Goal: Transaction & Acquisition: Purchase product/service

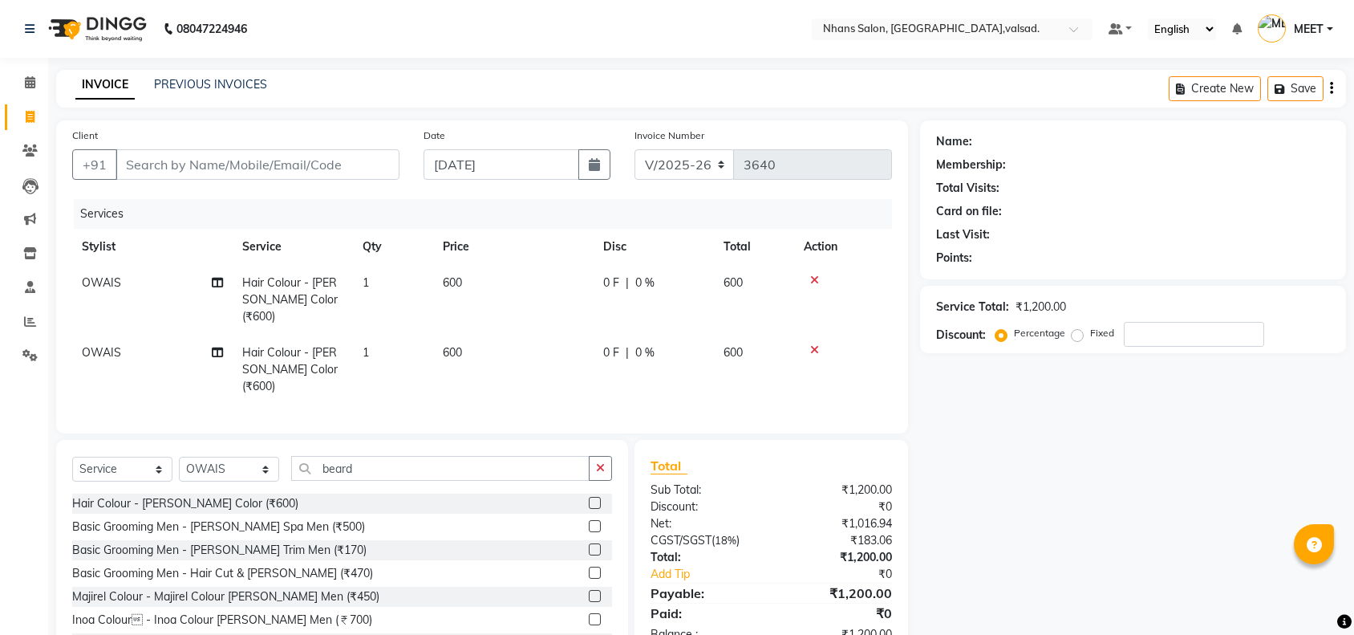
select select "3706"
select select "service"
select select "20135"
click at [440, 456] on input "beard" at bounding box center [440, 468] width 298 height 25
click at [235, 542] on div "Basic Grooming Men - [PERSON_NAME] Trim Men (₹170)" at bounding box center [219, 550] width 294 height 17
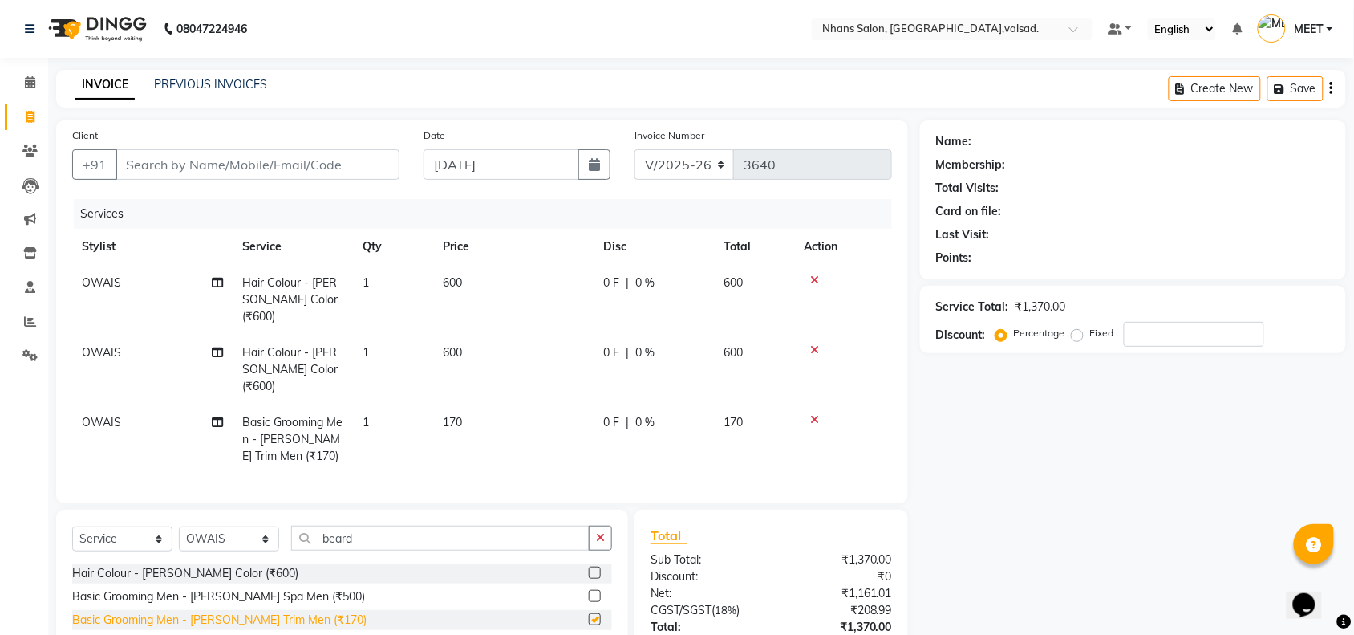
checkbox input "false"
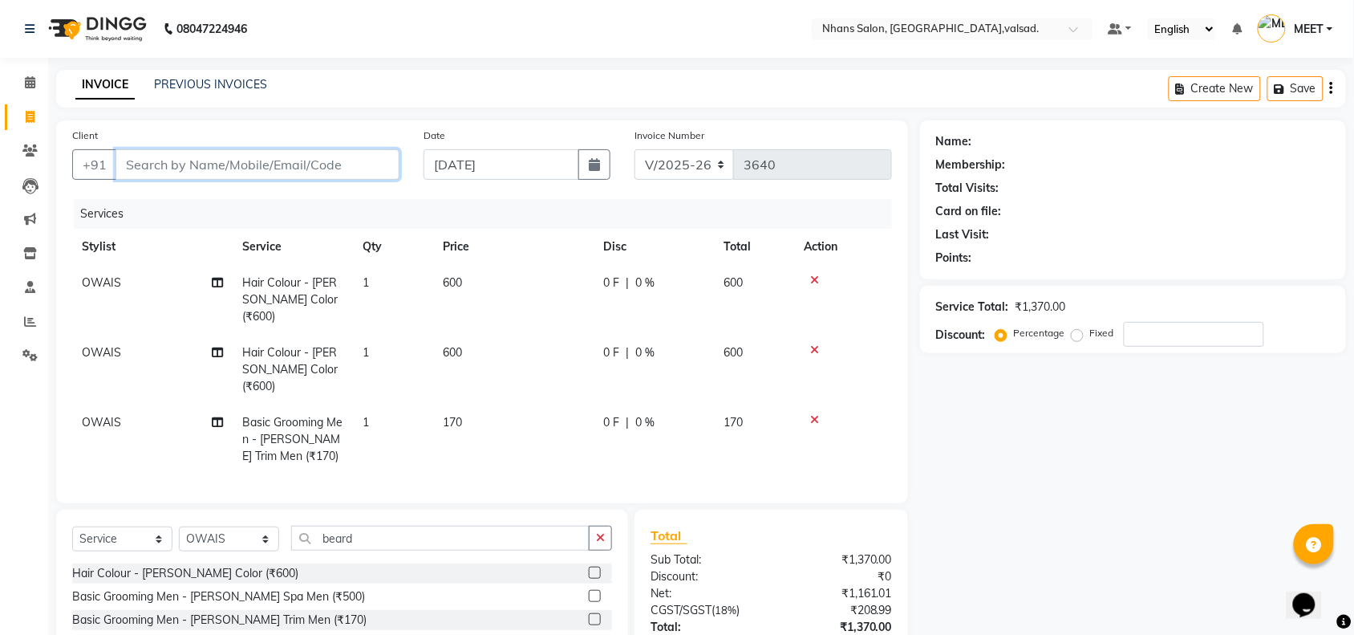
click at [322, 161] on input "Client" at bounding box center [258, 164] width 284 height 30
type input "k"
type input "0"
type input "k"
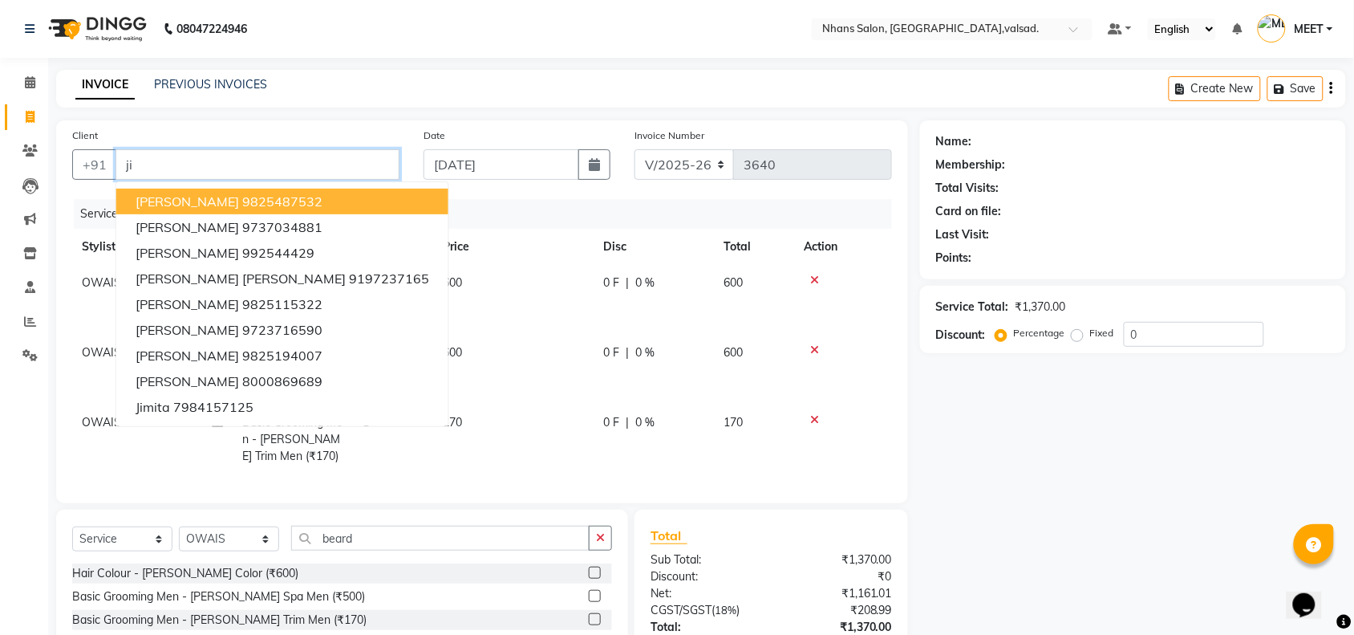
type input "j"
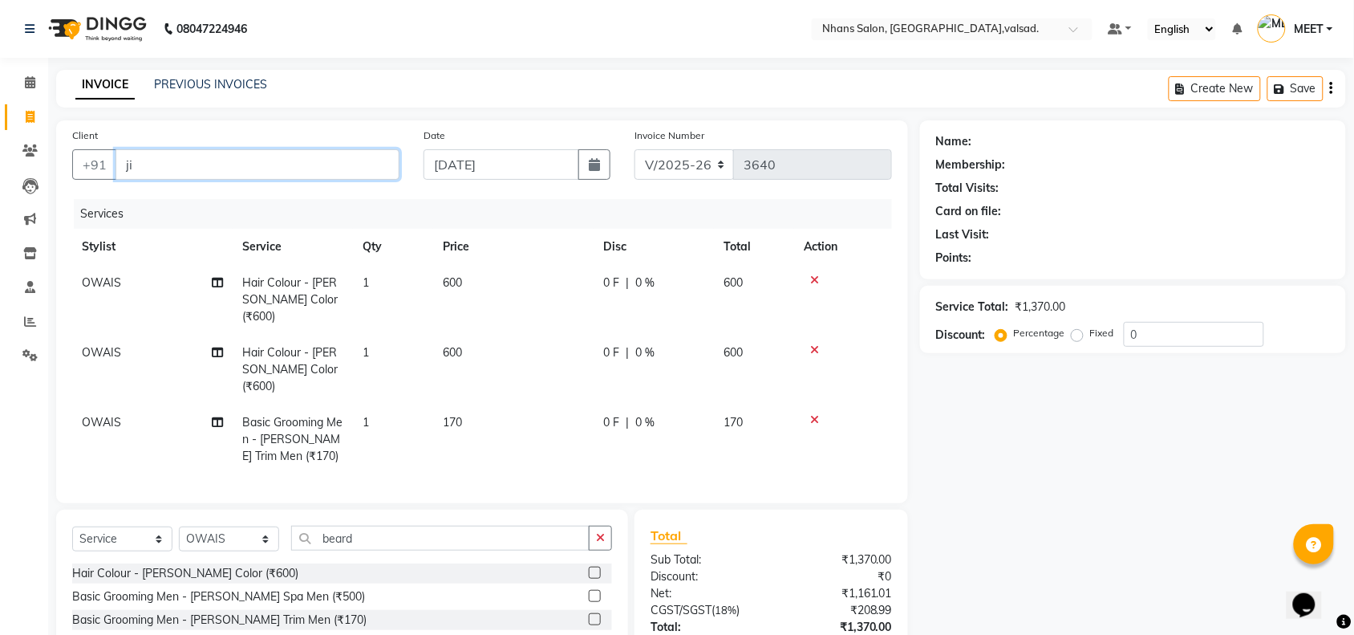
type input "j"
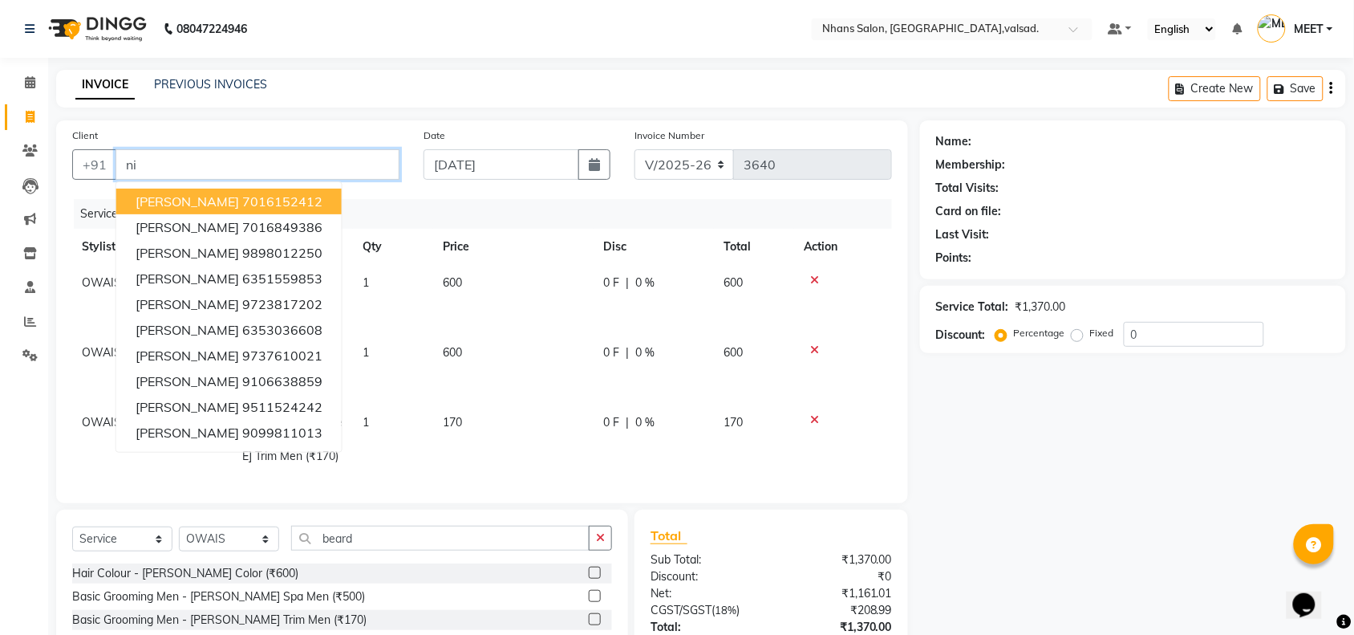
type input "n"
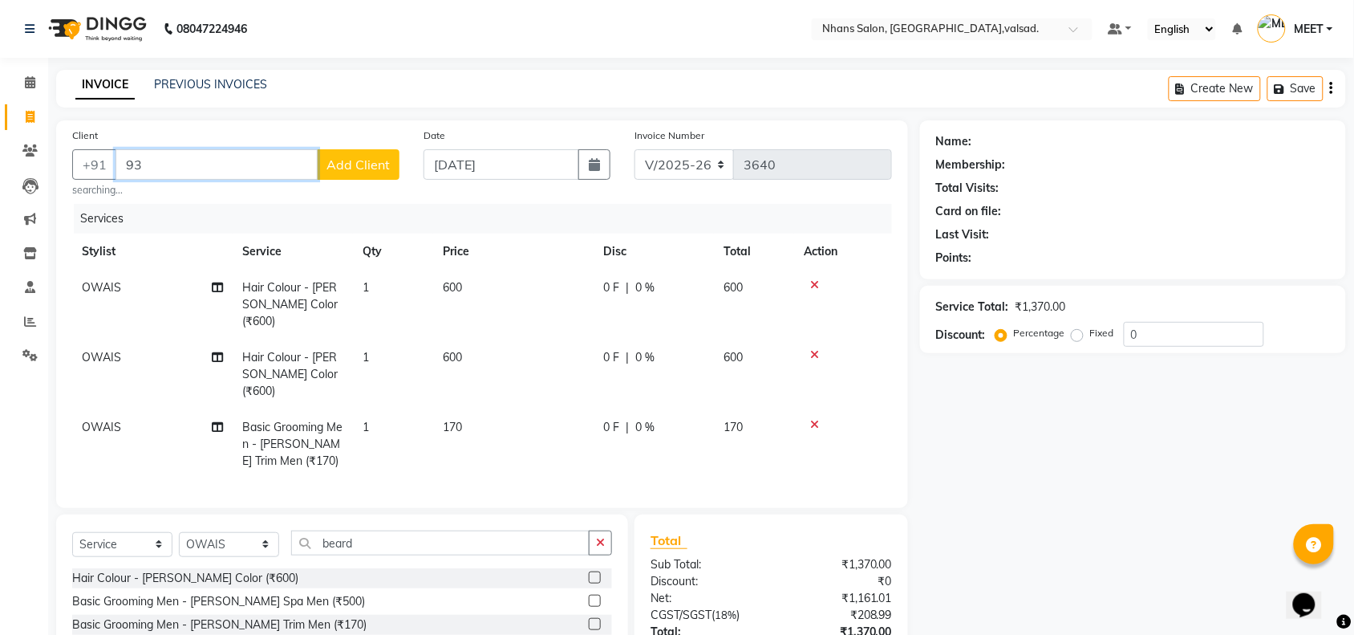
type input "9"
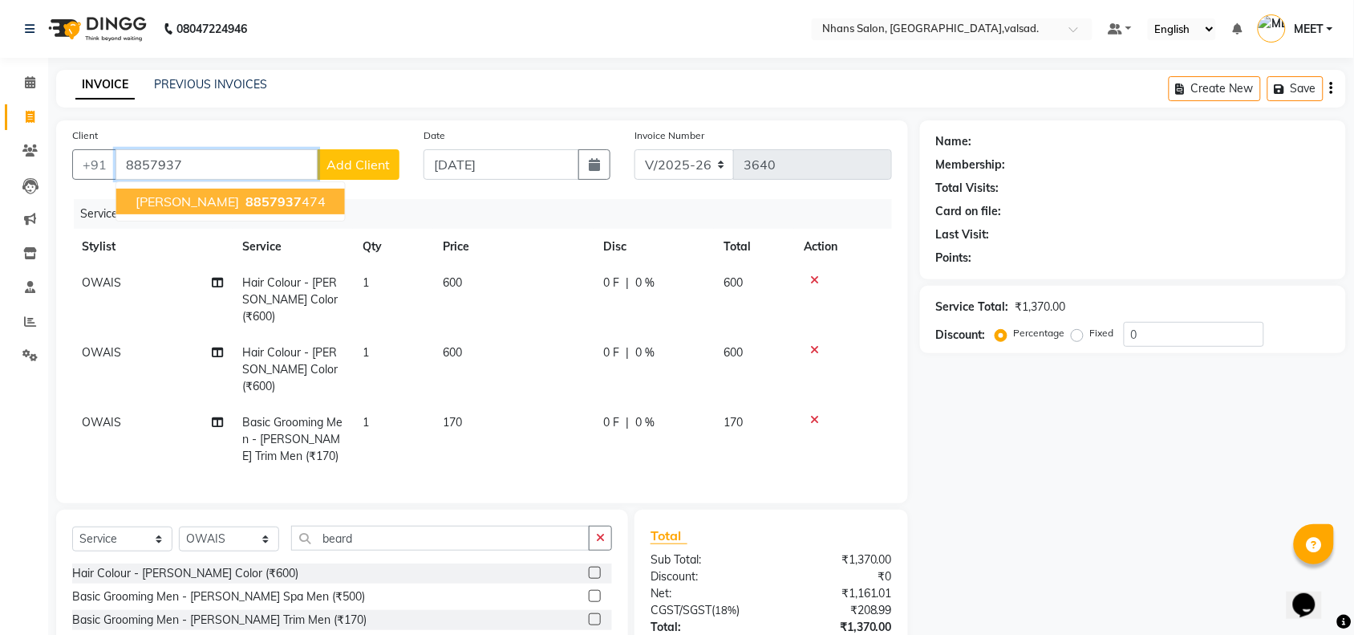
click at [269, 195] on ngb-highlight "8857937 474" at bounding box center [283, 201] width 83 height 16
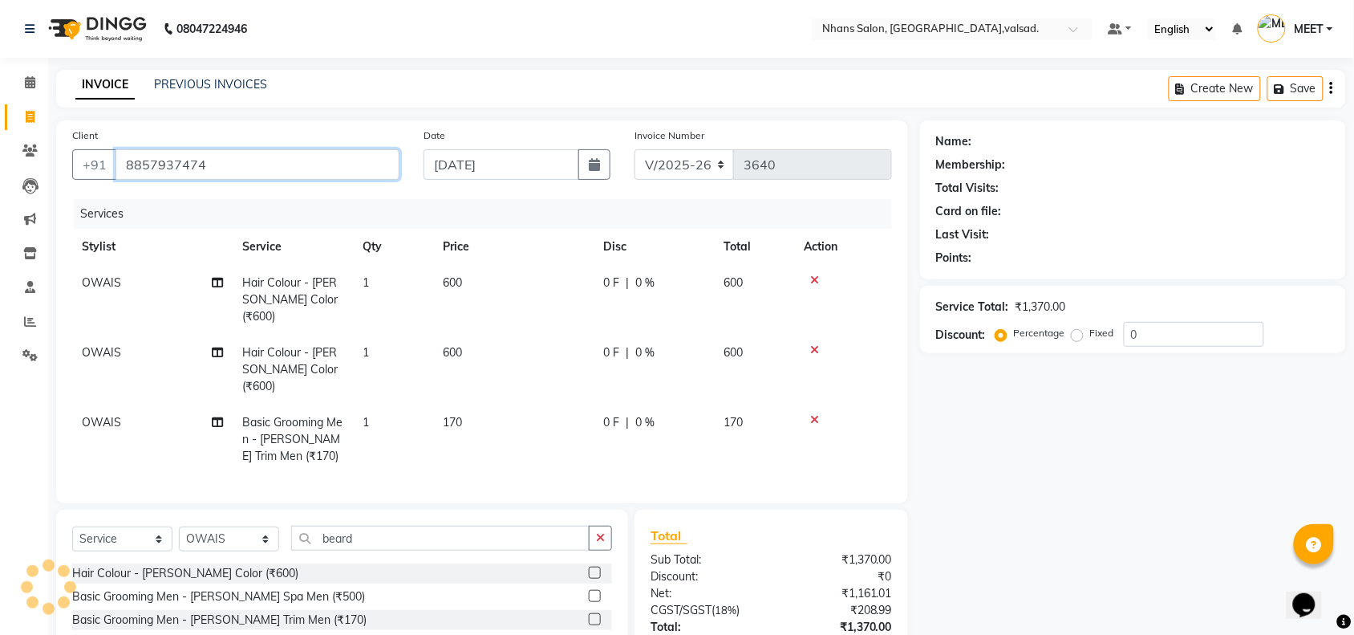
type input "8857937474"
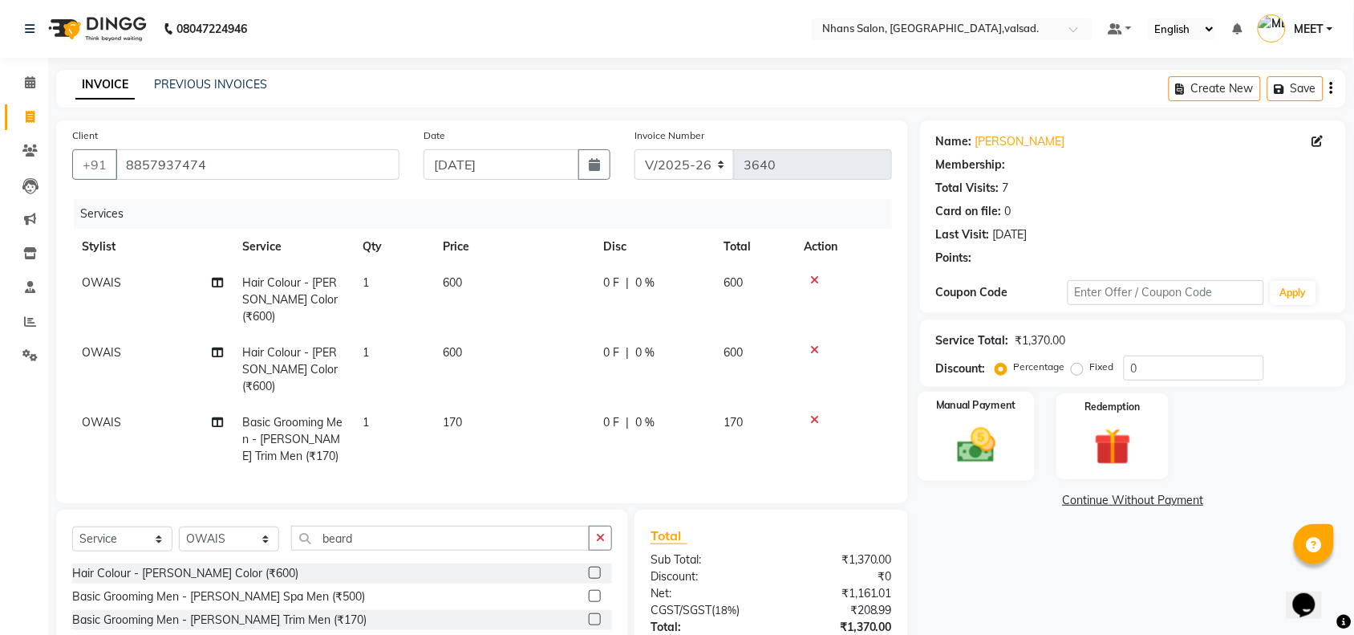
select select "2: Object"
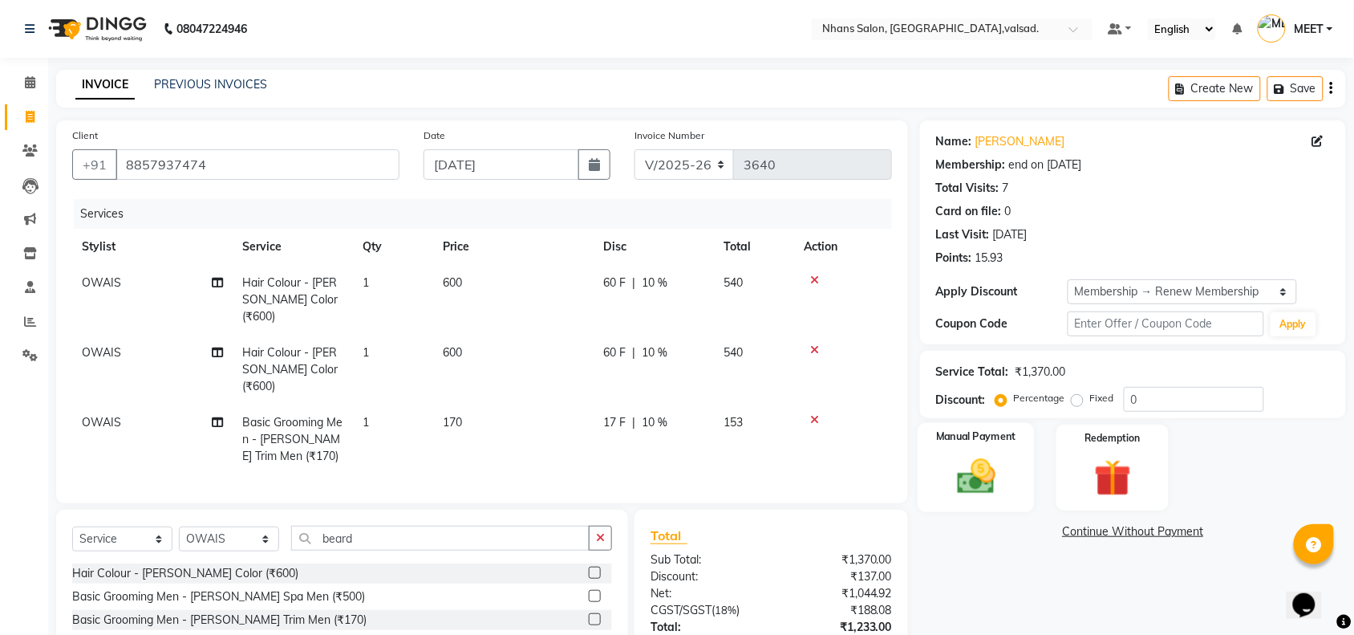
type input "10"
click at [967, 465] on img at bounding box center [976, 476] width 63 height 44
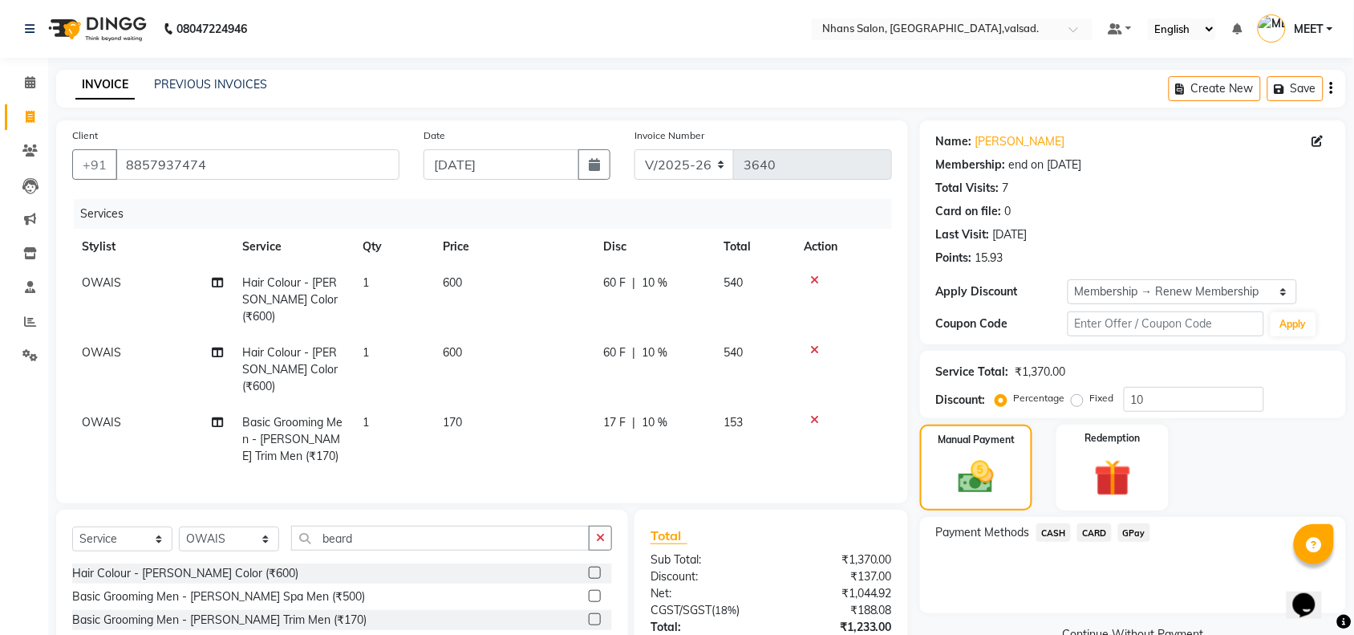
click at [1132, 527] on span "GPay" at bounding box center [1134, 532] width 33 height 18
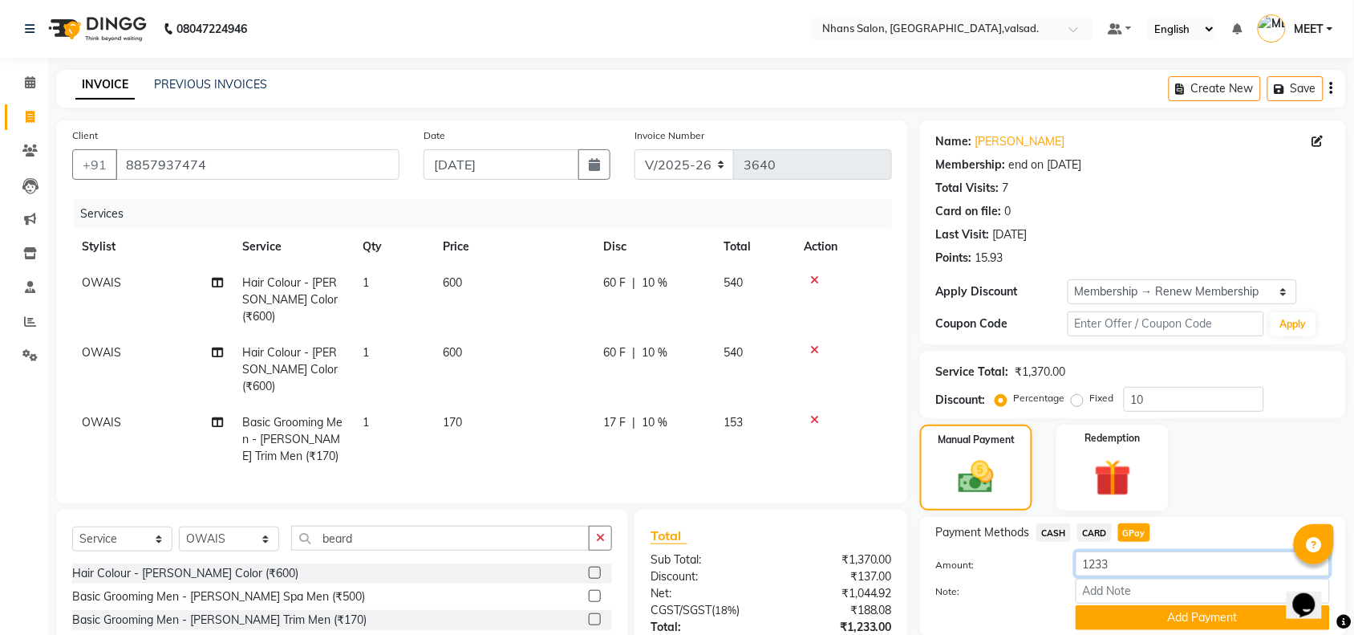
click at [1187, 566] on input "1233" at bounding box center [1203, 563] width 254 height 25
type input "1"
click at [1049, 533] on span "CASH" at bounding box center [1053, 532] width 34 height 18
click at [1152, 568] on input "1233" at bounding box center [1203, 563] width 254 height 25
type input "1"
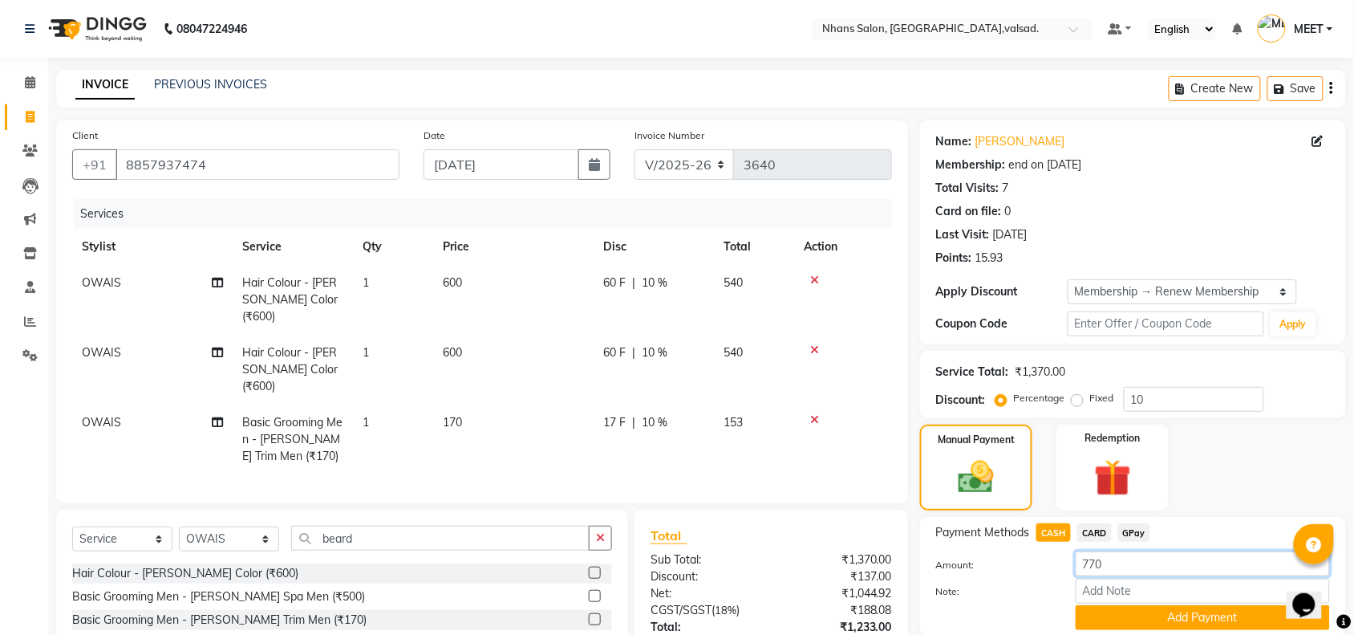
scroll to position [116, 0]
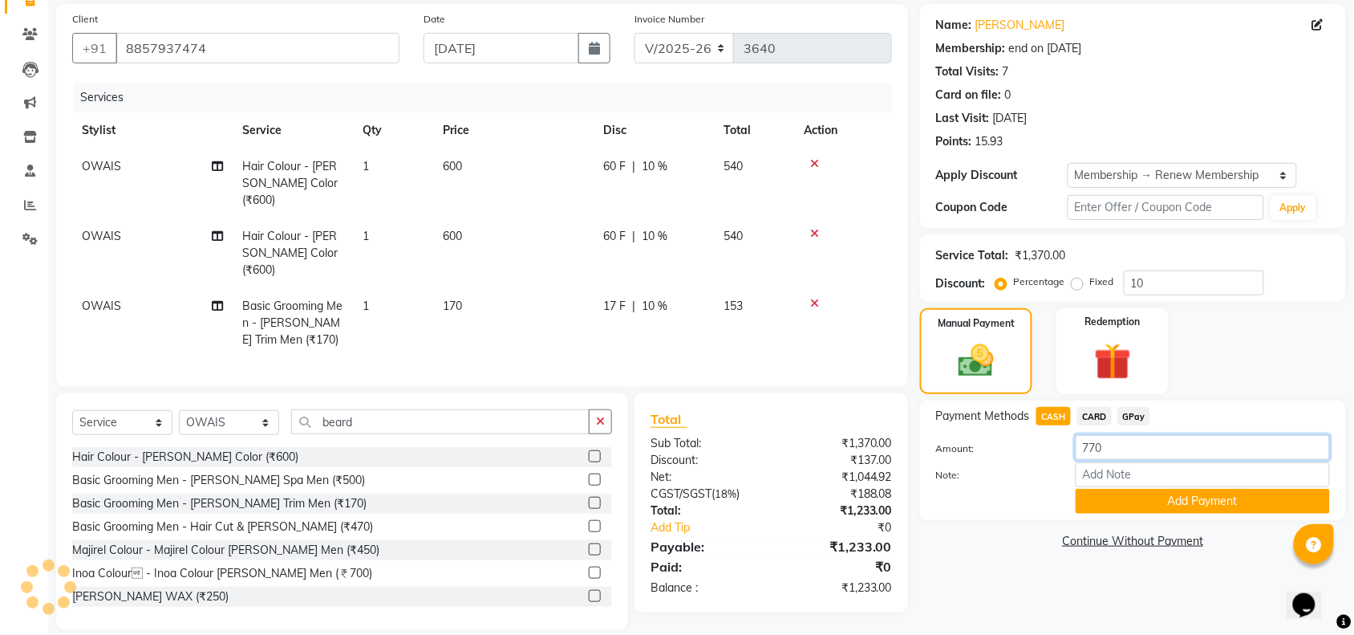
type input "770"
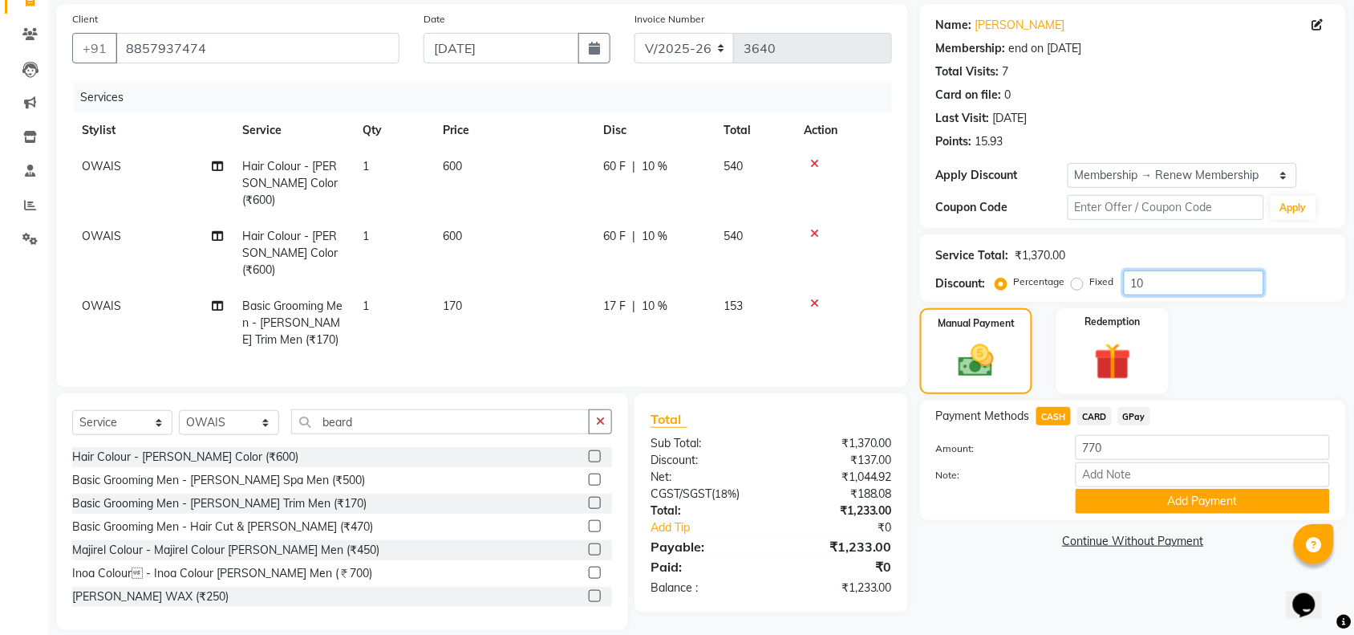
click at [1169, 285] on input "10" at bounding box center [1194, 282] width 140 height 25
type input "1"
type input "0"
click at [1293, 339] on div "Manual Payment Redemption" at bounding box center [1133, 351] width 450 height 86
click at [1211, 507] on button "Add Payment" at bounding box center [1203, 501] width 254 height 25
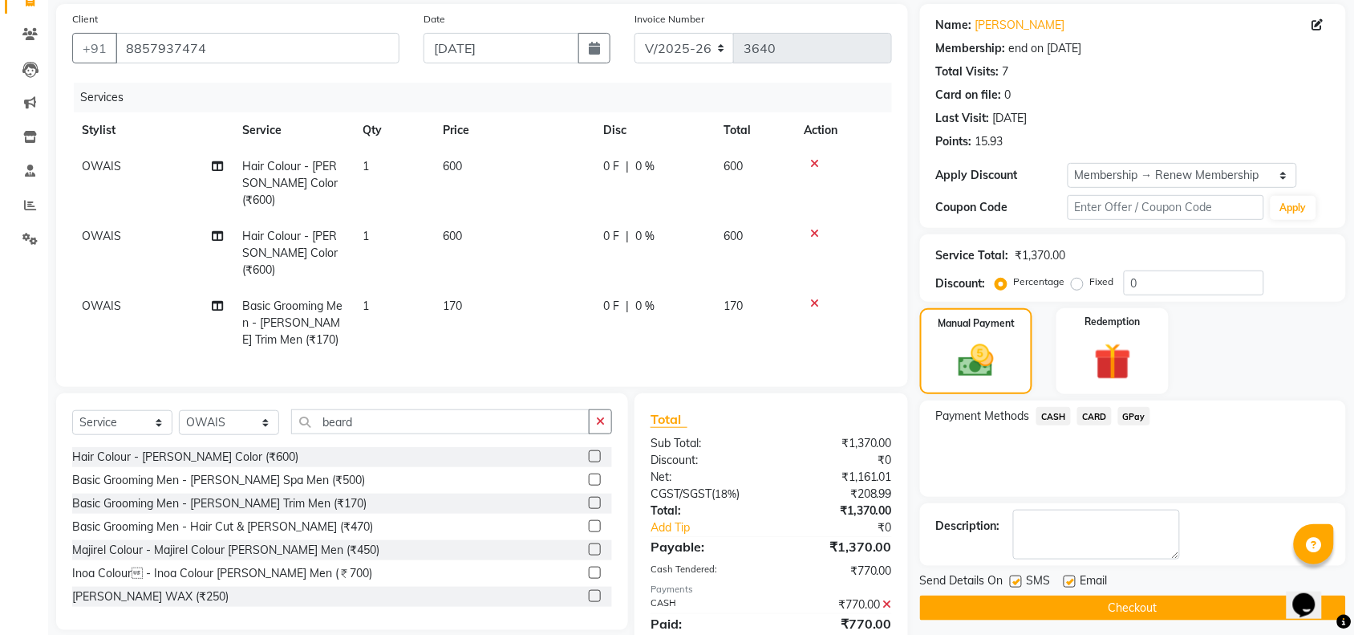
scroll to position [211, 0]
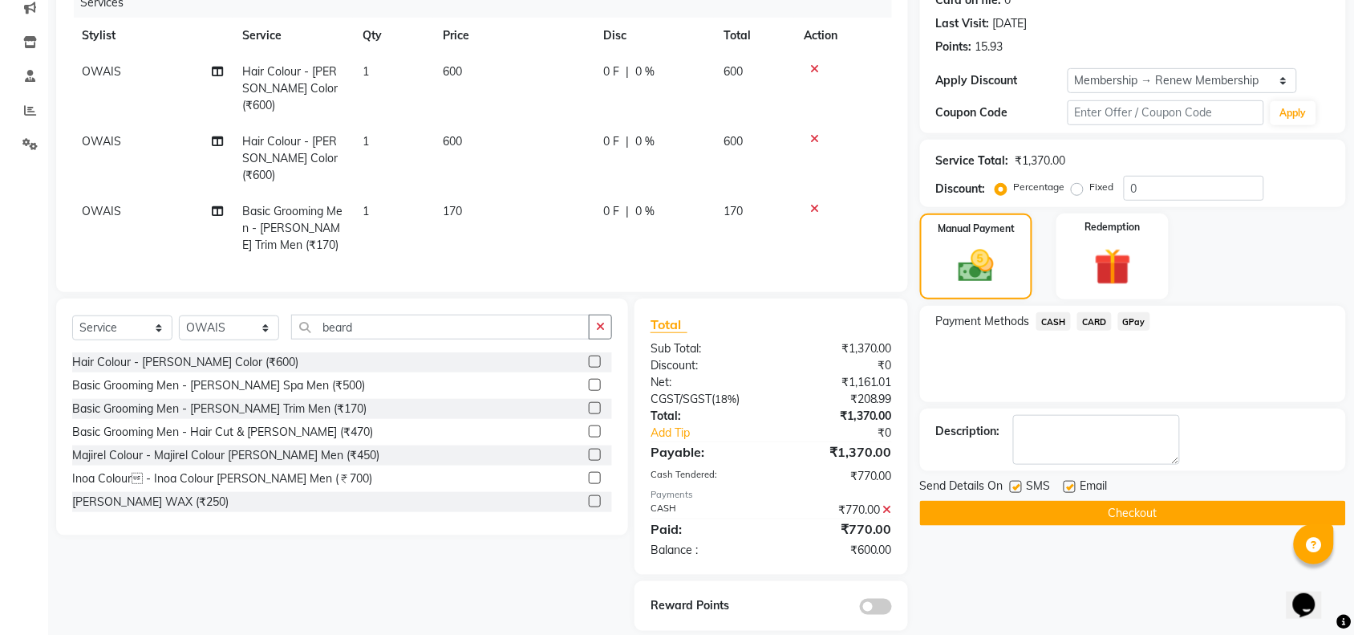
click at [1060, 502] on button "Checkout" at bounding box center [1133, 513] width 426 height 25
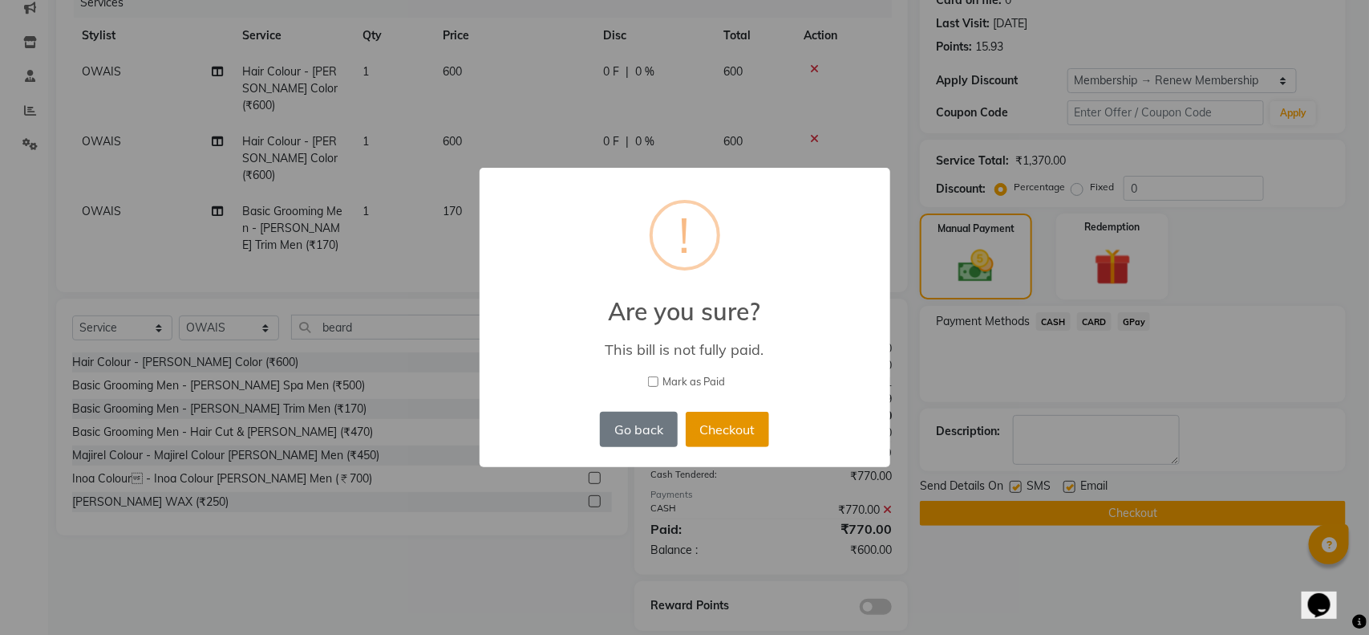
click at [698, 412] on button "Checkout" at bounding box center [727, 429] width 83 height 35
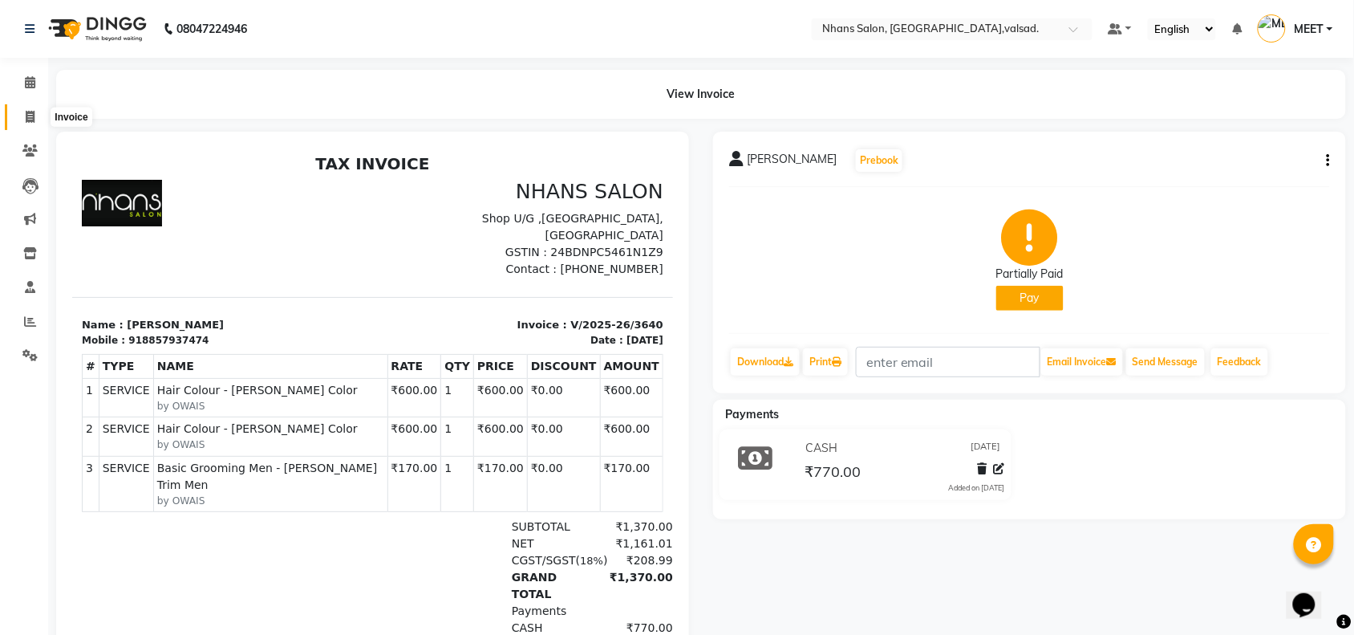
click at [33, 114] on icon at bounding box center [30, 117] width 9 height 12
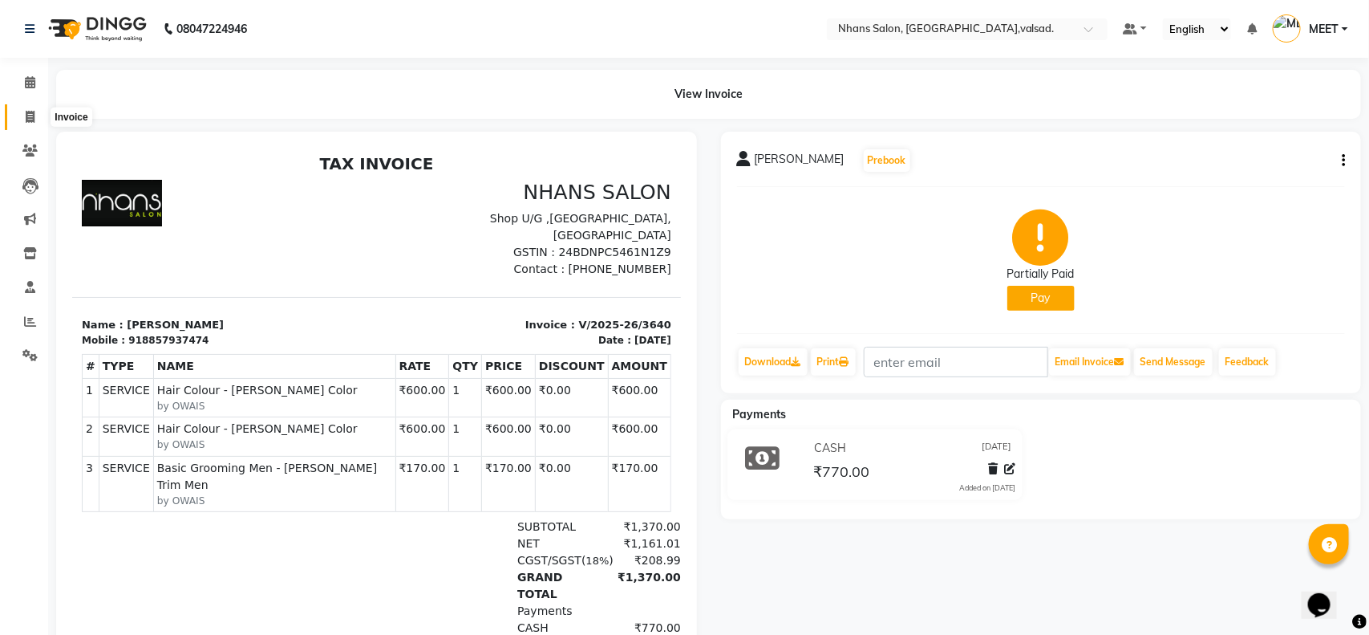
select select "service"
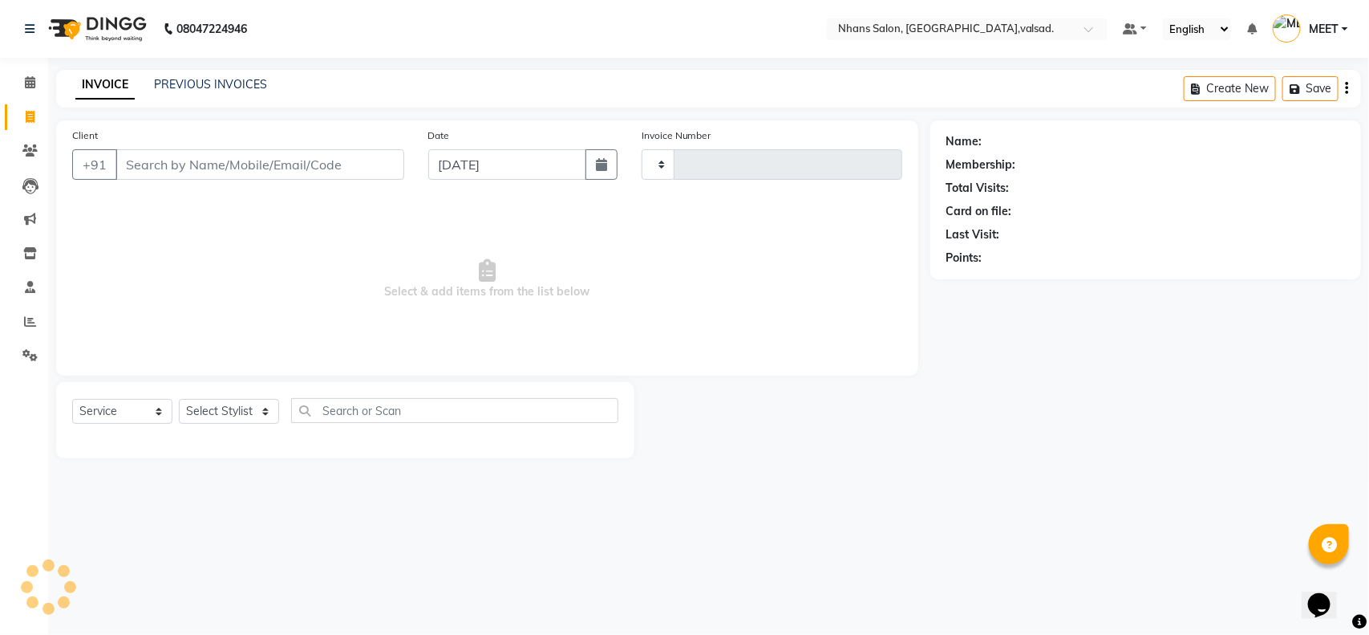
type input "3641"
select select "3706"
click at [285, 156] on input "Client" at bounding box center [260, 164] width 289 height 30
click at [221, 399] on select "Select Stylist [PERSON_NAME] DIVYA [PERSON_NAME] [PERSON_NAME] MEET OWAIS PALAK…" at bounding box center [229, 411] width 100 height 25
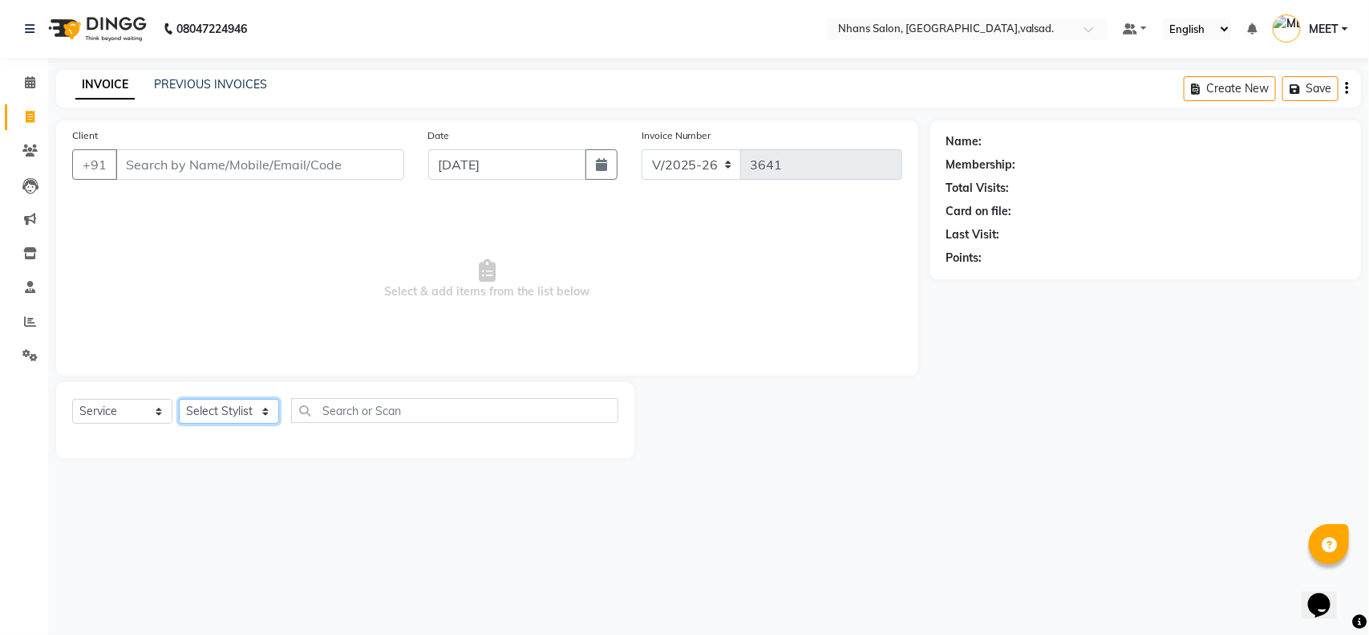
select select "20135"
click at [179, 399] on select "Select Stylist [PERSON_NAME] DIVYA [PERSON_NAME] [PERSON_NAME] MEET OWAIS PALAK…" at bounding box center [229, 411] width 100 height 25
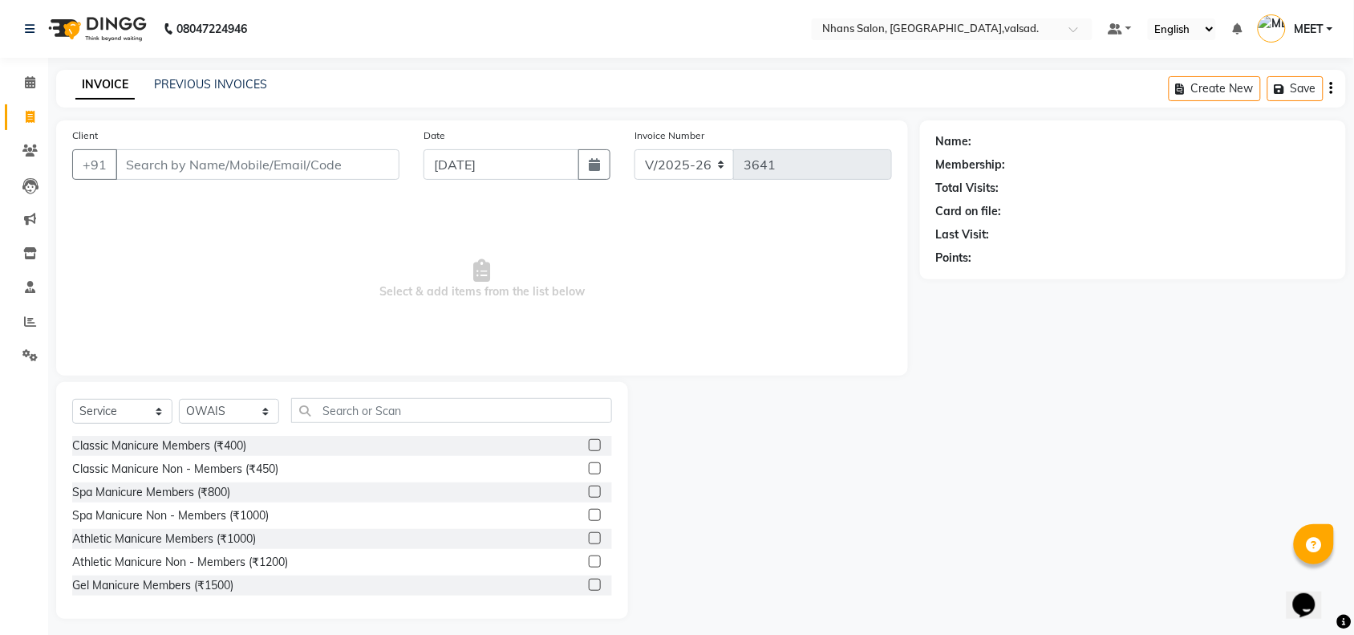
click at [408, 395] on div "Select Service Product Membership Package Voucher Prepaid Gift Card Select Styl…" at bounding box center [342, 500] width 572 height 237
click at [410, 419] on input "text" at bounding box center [451, 410] width 321 height 25
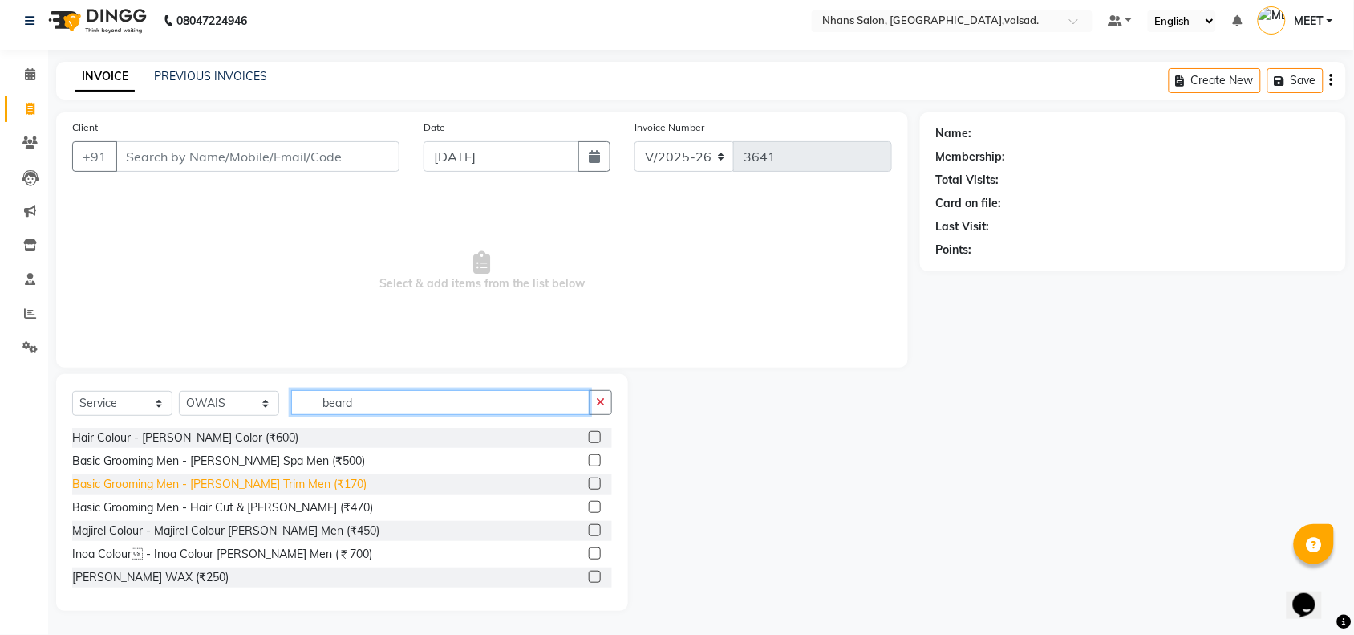
type input "beard"
click at [298, 484] on div "Basic Grooming Men - [PERSON_NAME] Trim Men (₹170)" at bounding box center [219, 484] width 294 height 17
checkbox input "false"
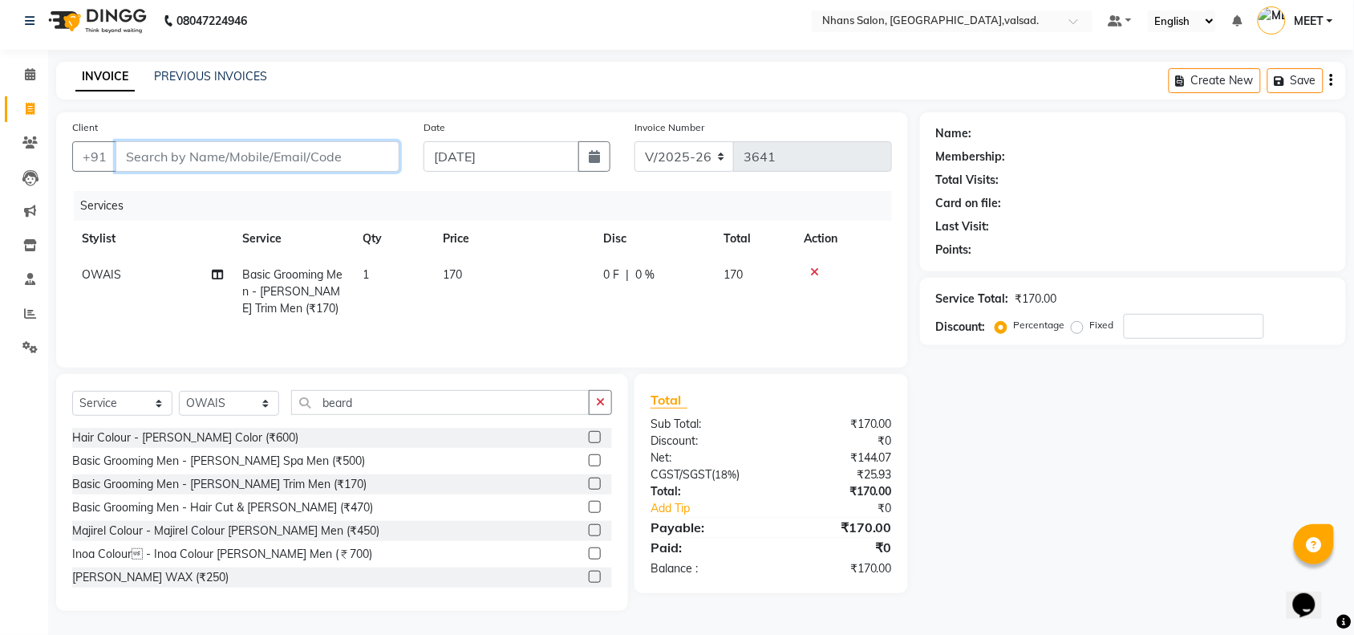
click at [309, 160] on input "Client" at bounding box center [258, 156] width 284 height 30
type input "a"
type input "0"
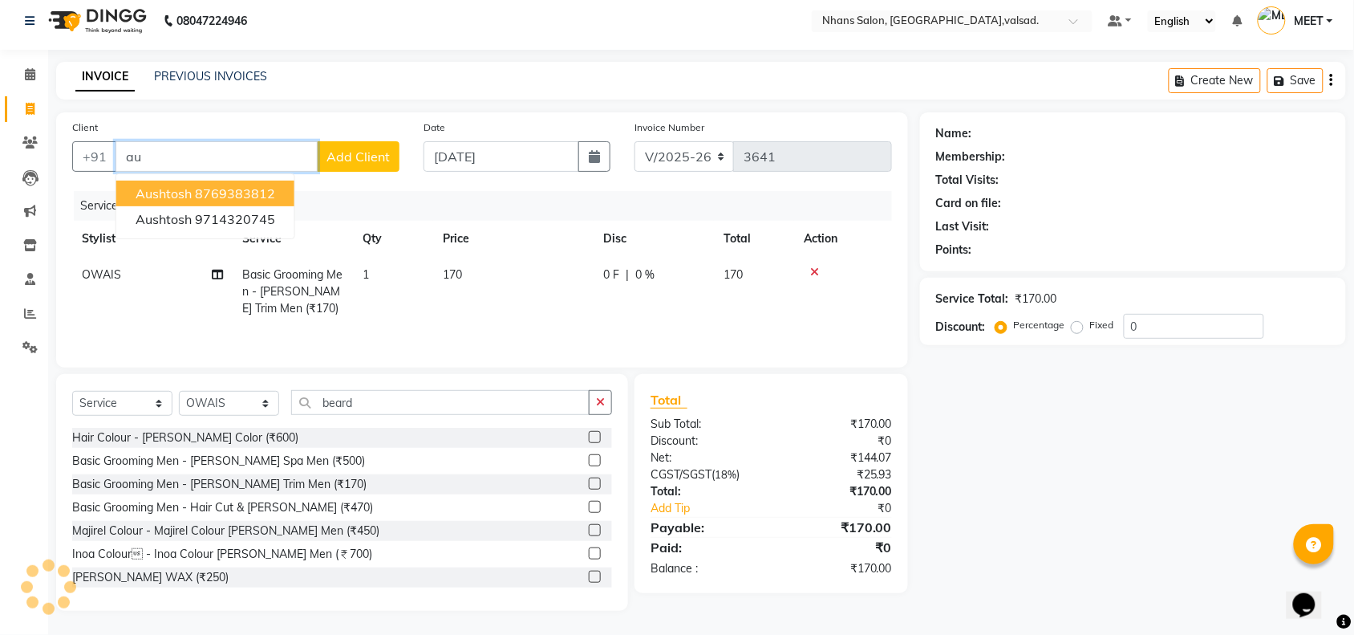
type input "a"
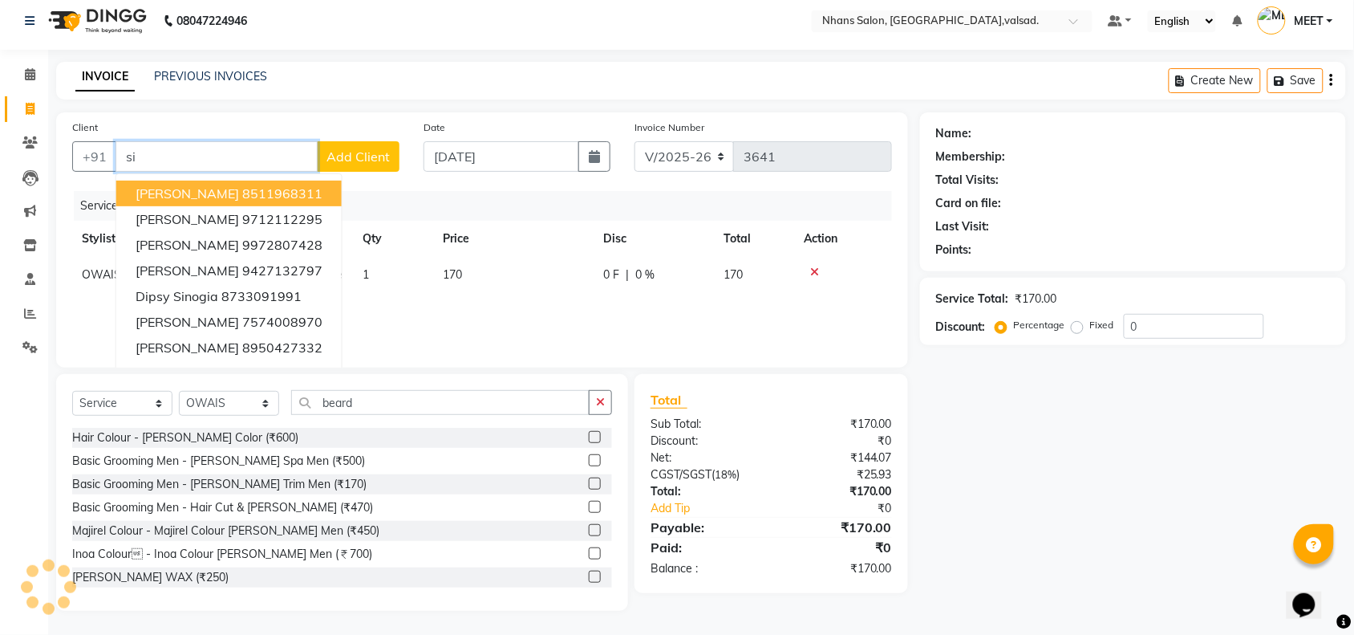
type input "s"
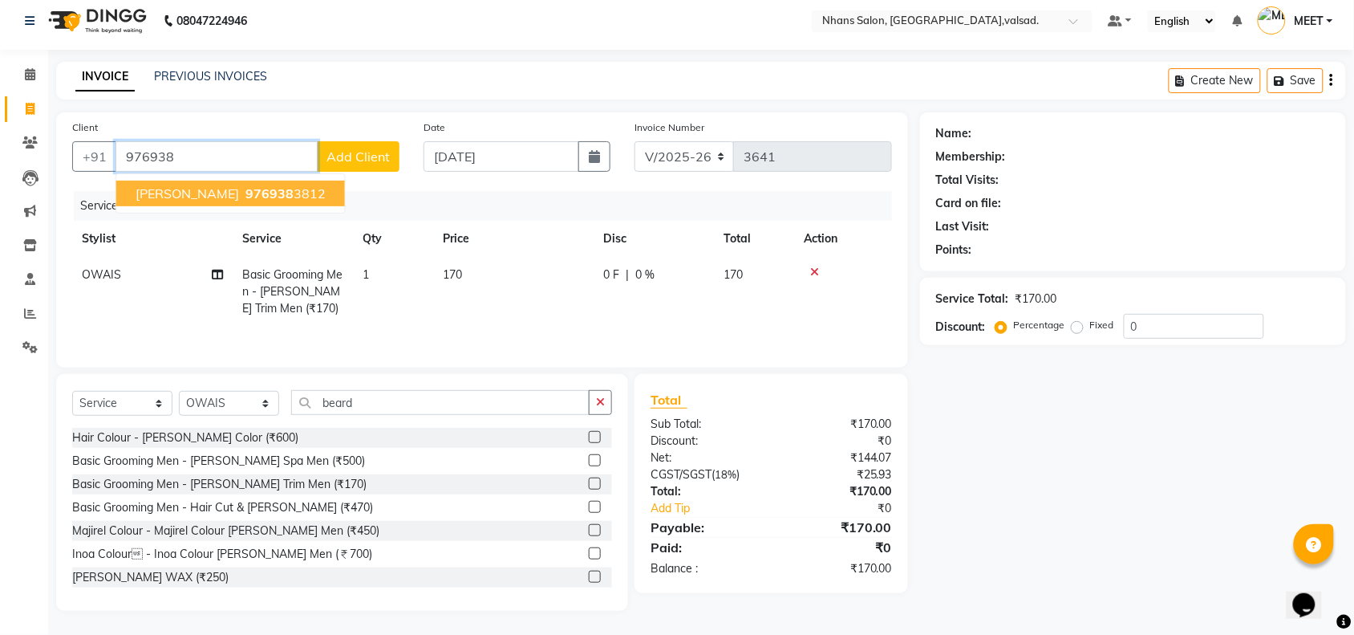
click at [223, 195] on button "[PERSON_NAME] 976938 3812" at bounding box center [230, 194] width 229 height 26
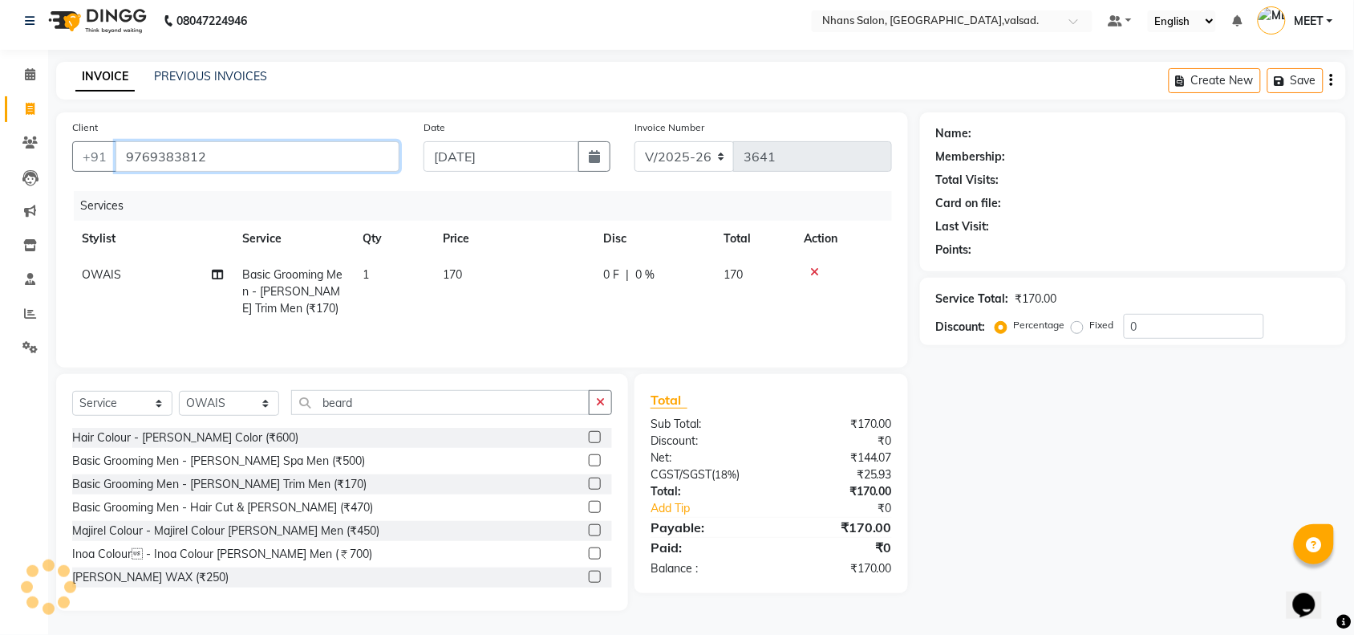
type input "9769383812"
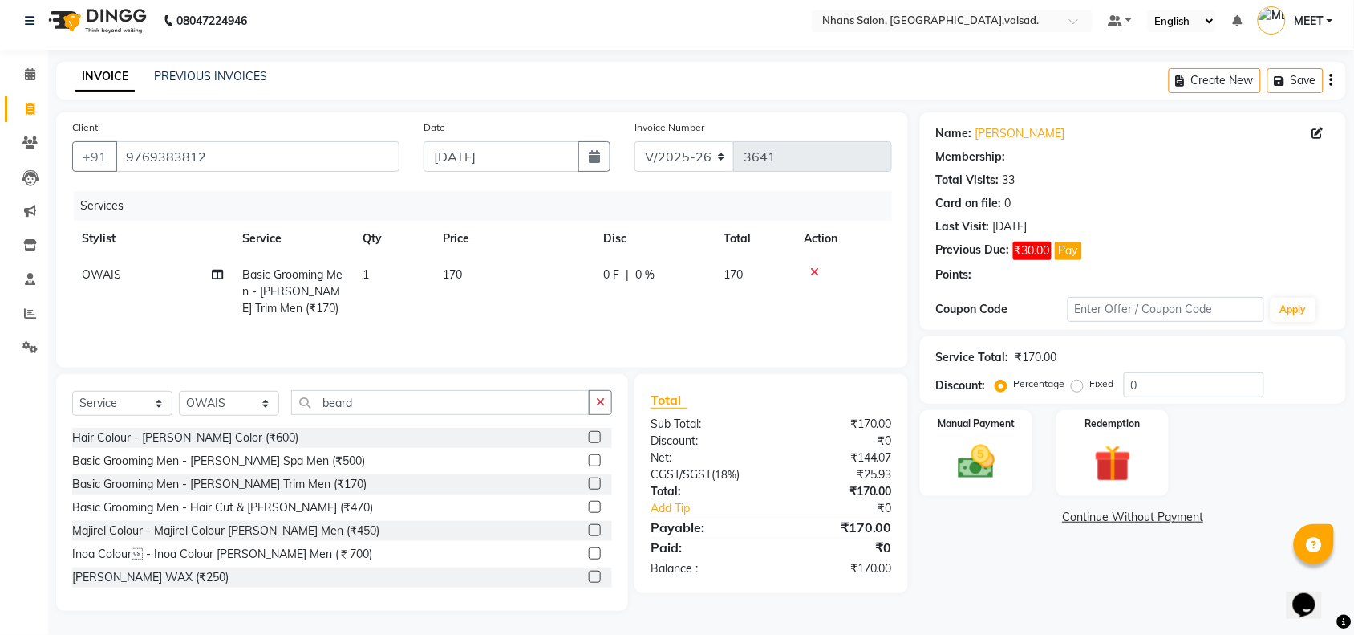
select select "1: Object"
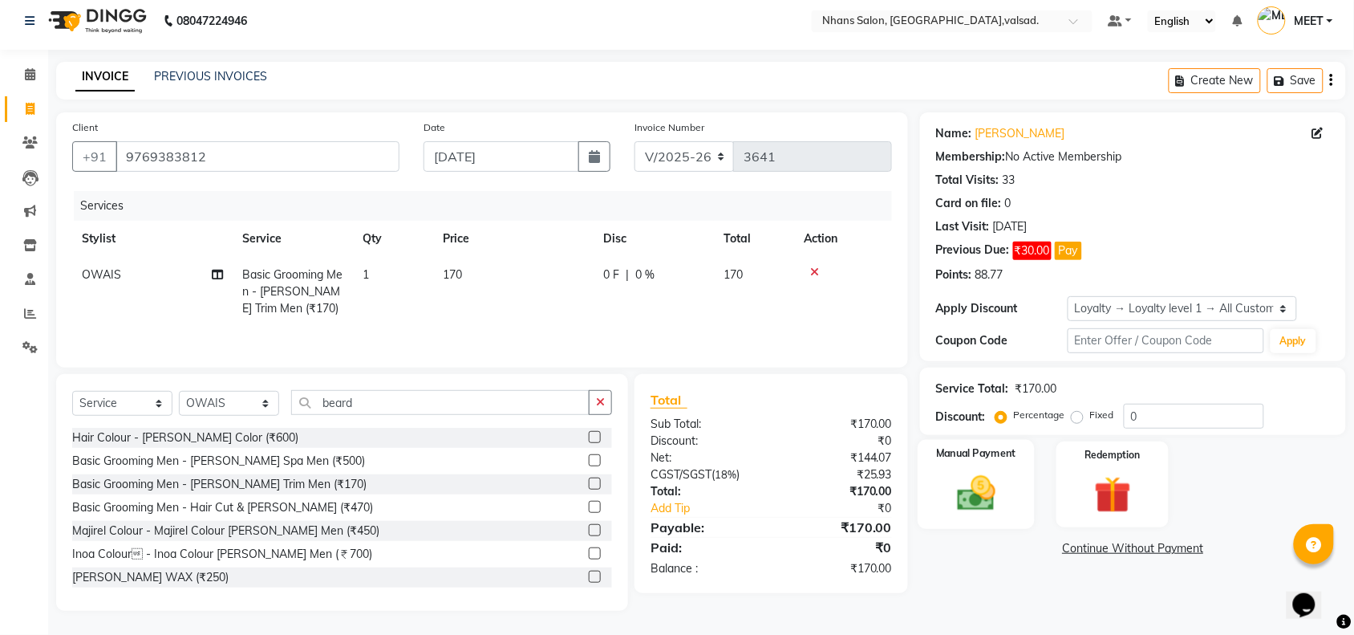
click at [996, 486] on img at bounding box center [976, 493] width 63 height 44
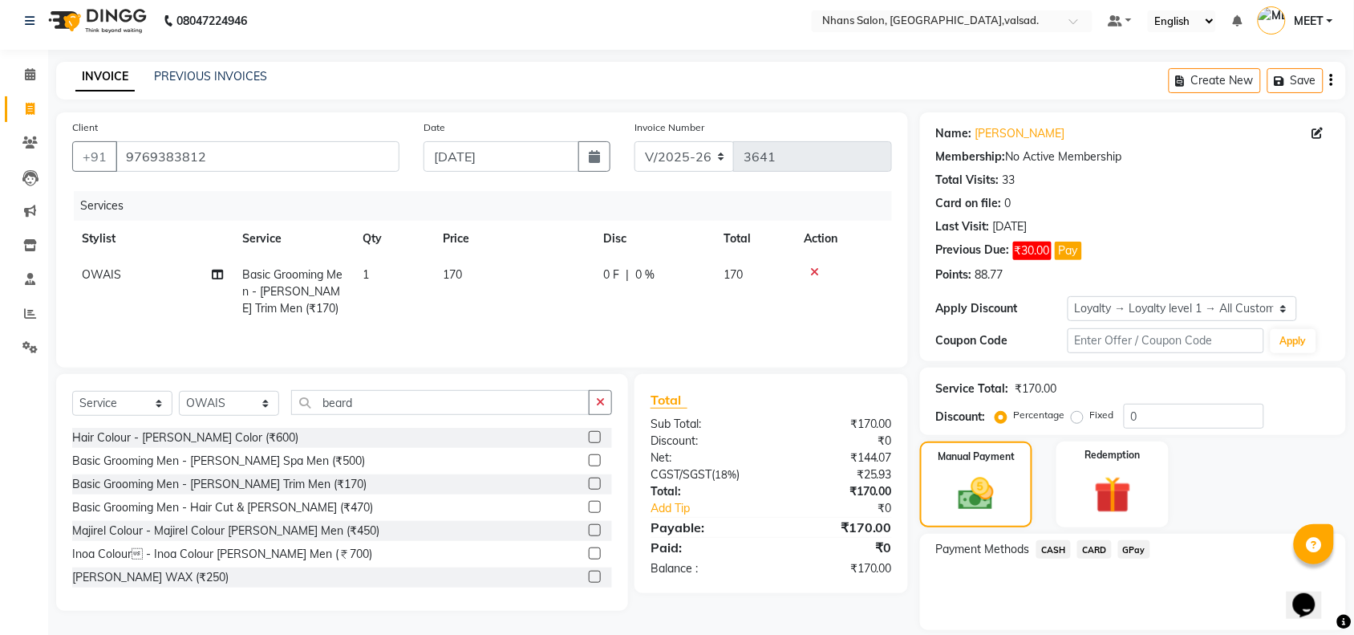
click at [1081, 556] on span "CARD" at bounding box center [1094, 549] width 34 height 18
click at [1119, 630] on button "Add Payment" at bounding box center [1203, 634] width 254 height 25
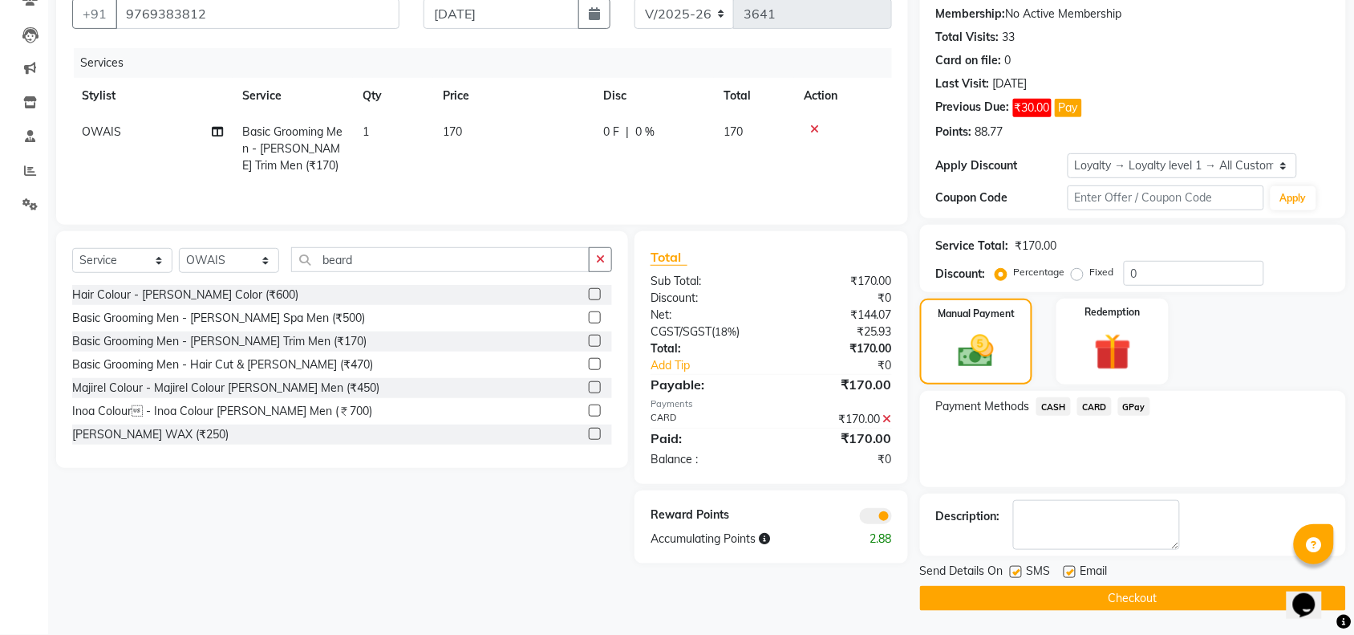
click at [1177, 604] on button "Checkout" at bounding box center [1133, 598] width 426 height 25
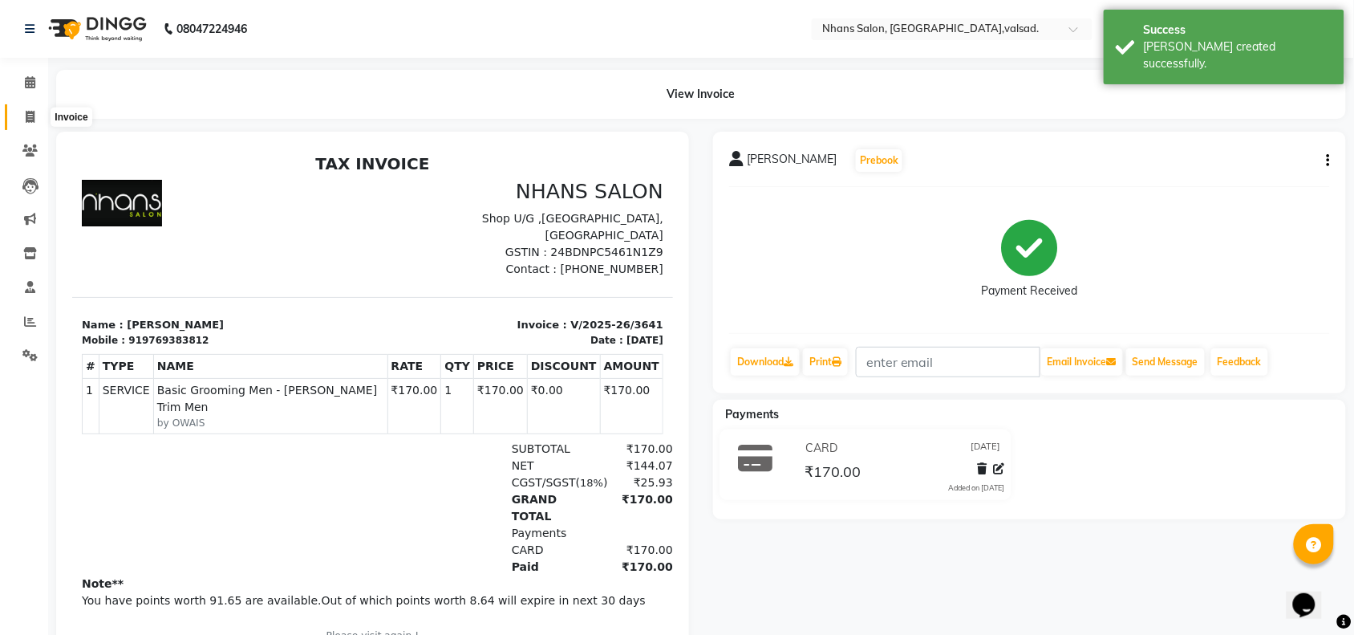
click at [33, 114] on icon at bounding box center [30, 117] width 9 height 12
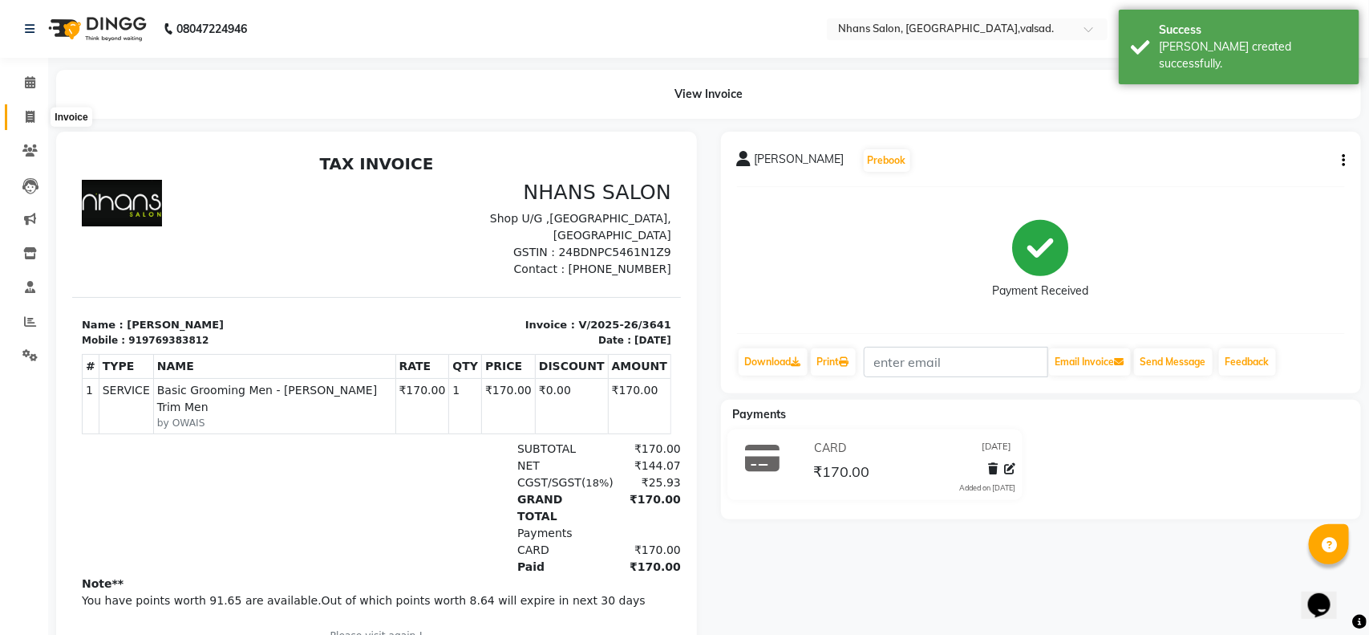
select select "3706"
select select "service"
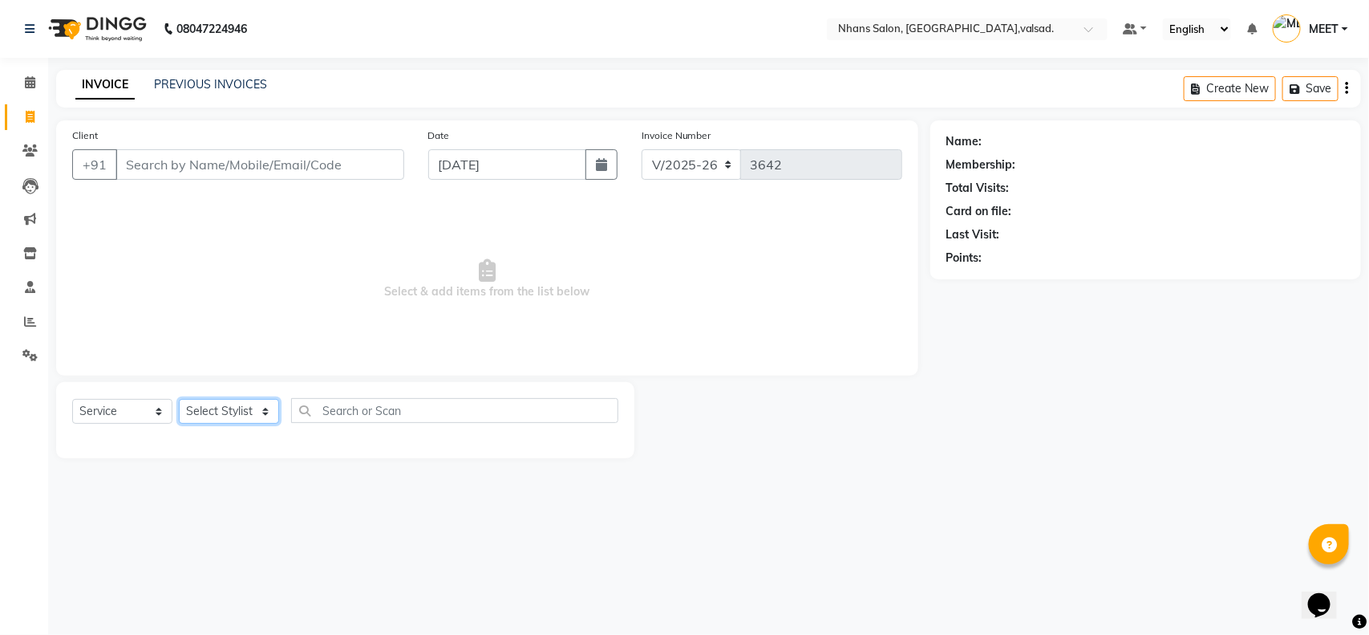
click at [239, 399] on select "Select Stylist [PERSON_NAME] DIVYA [PERSON_NAME] [PERSON_NAME] MEET OWAIS PALAK…" at bounding box center [229, 411] width 100 height 25
select select "36469"
click at [179, 399] on select "Select Stylist [PERSON_NAME] DIVYA [PERSON_NAME] [PERSON_NAME] MEET OWAIS PALAK…" at bounding box center [229, 411] width 100 height 25
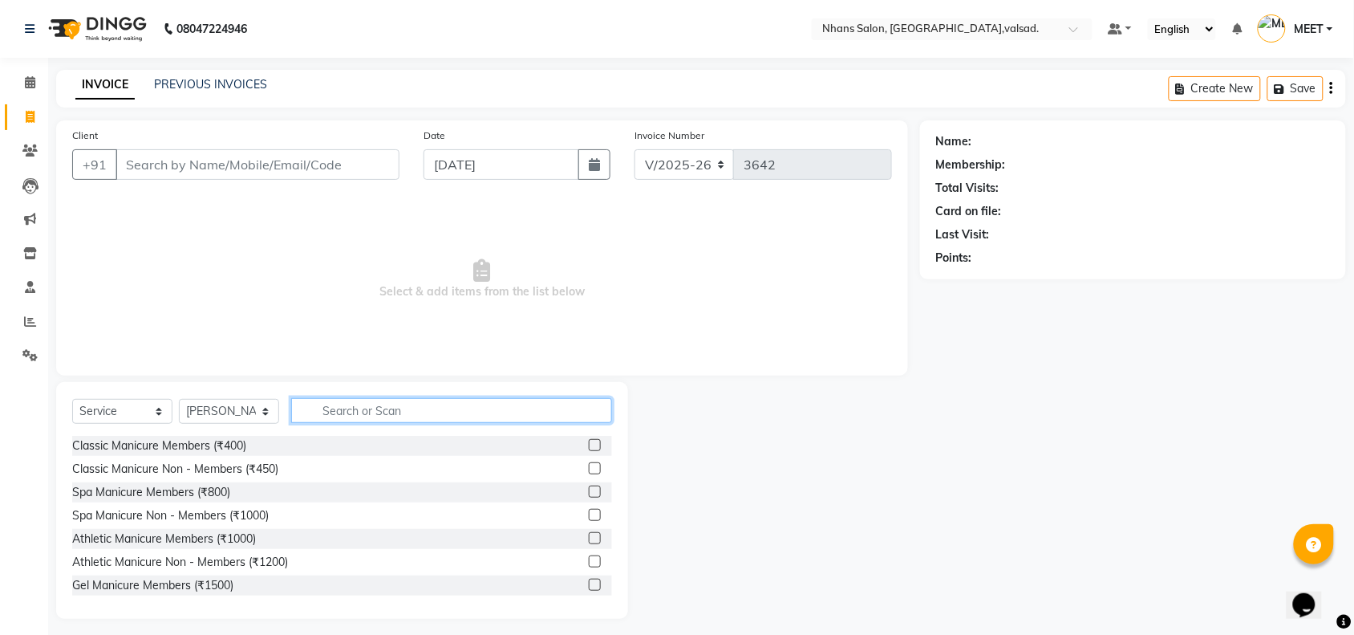
click at [437, 405] on input "text" at bounding box center [451, 410] width 321 height 25
type input "ped"
click at [187, 564] on div "Athletic Pedicure Non - Members (₹1700)" at bounding box center [178, 562] width 213 height 17
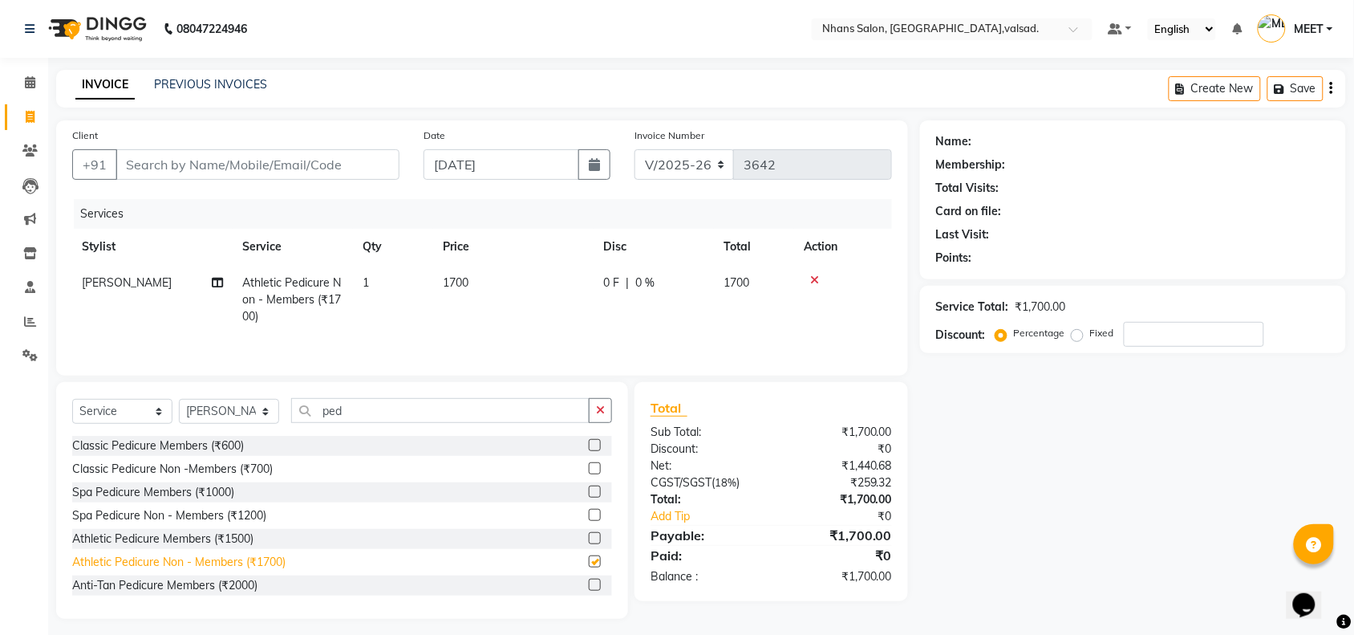
checkbox input "false"
click at [594, 417] on button "button" at bounding box center [600, 410] width 23 height 25
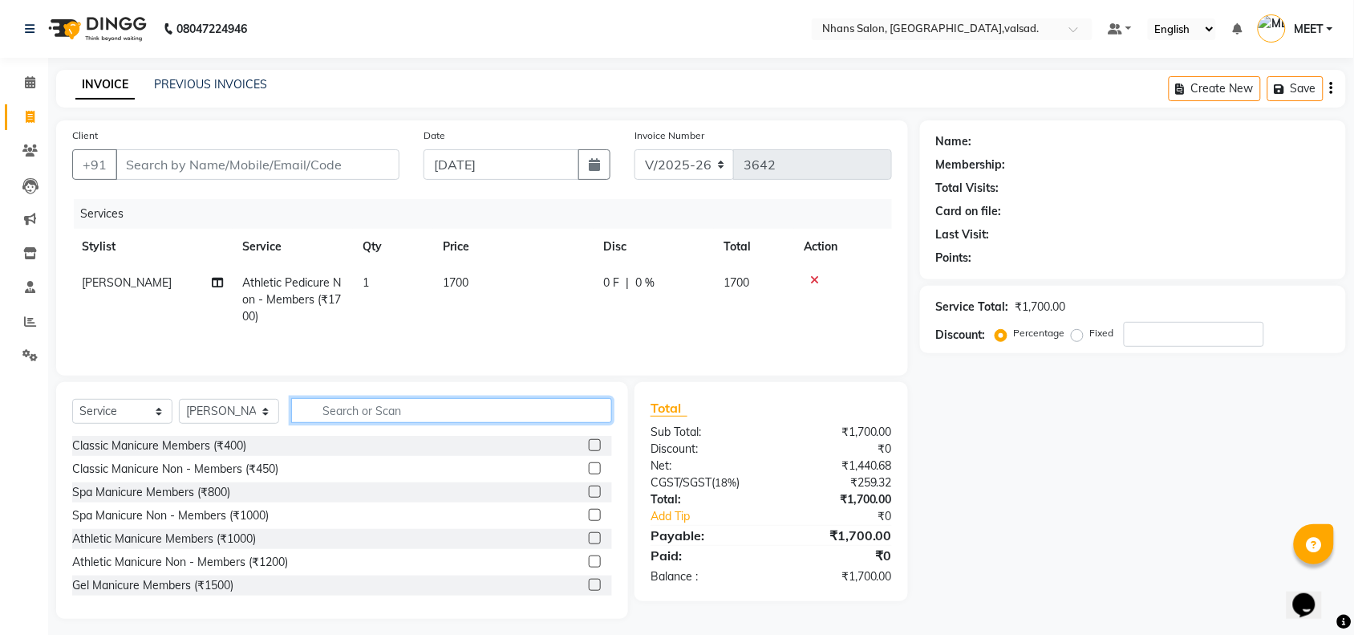
click at [583, 416] on input "text" at bounding box center [451, 410] width 321 height 25
type input "mani"
click at [266, 471] on div "Classic Manicure Non - Members (₹450)" at bounding box center [175, 468] width 206 height 17
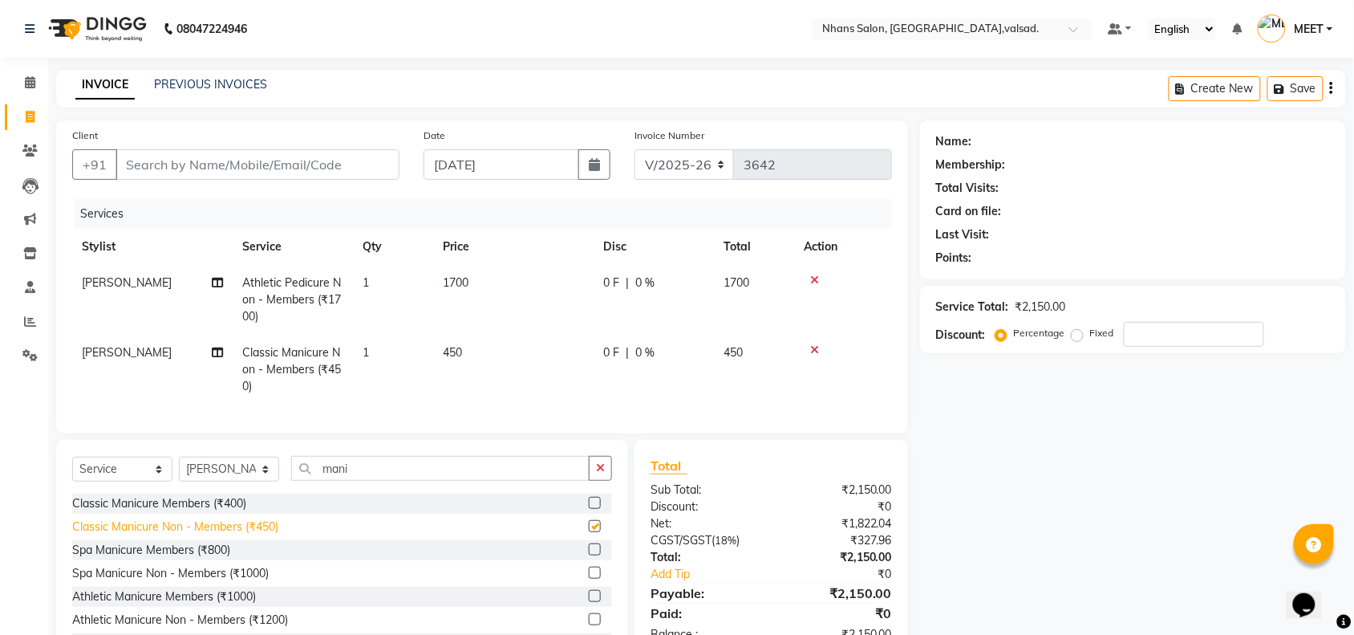
checkbox input "false"
click at [298, 169] on input "Client" at bounding box center [258, 164] width 284 height 30
click at [205, 159] on input "Client" at bounding box center [258, 164] width 284 height 30
type input "9"
type input "0"
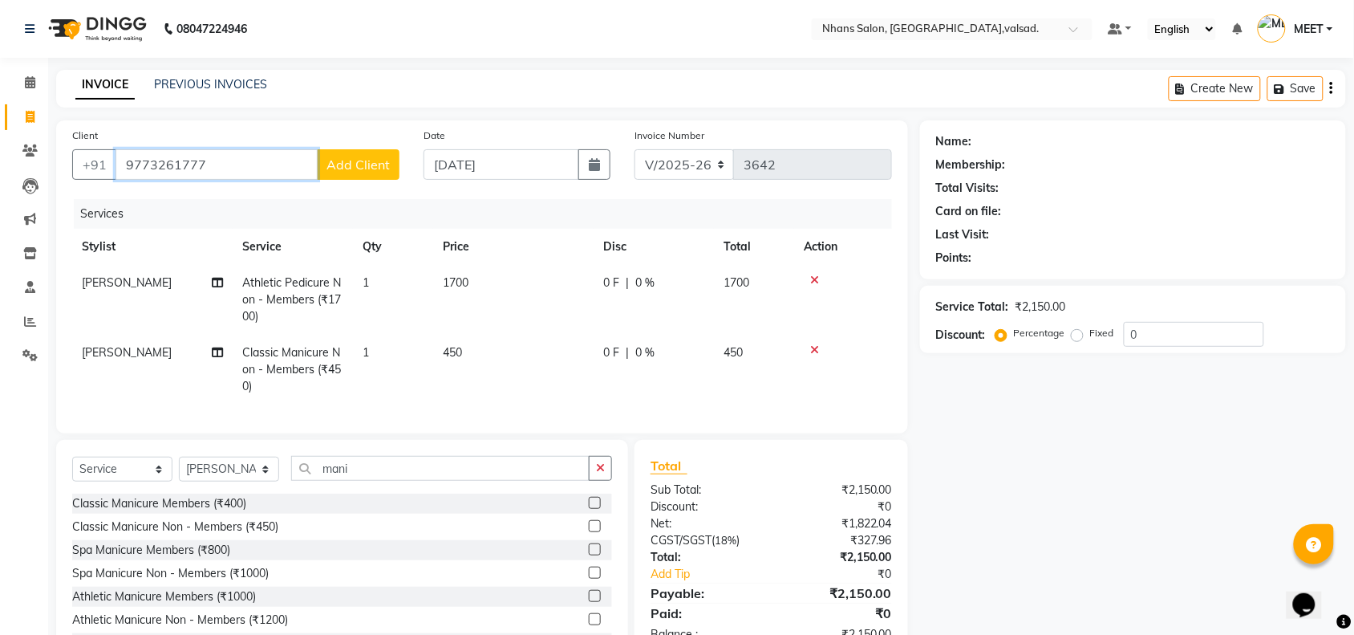
type input "9773261777"
click at [355, 168] on span "Add Client" at bounding box center [358, 164] width 63 height 16
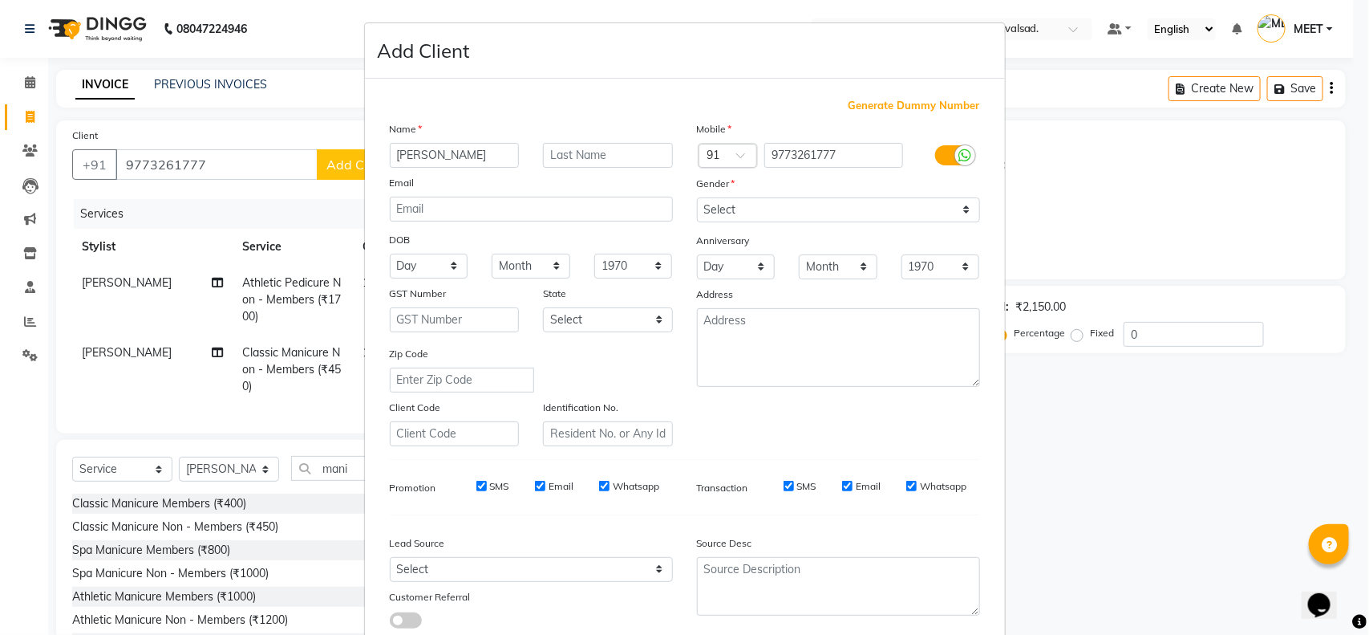
type input "[PERSON_NAME]"
click at [712, 213] on select "Select [DEMOGRAPHIC_DATA] [DEMOGRAPHIC_DATA] Other Prefer Not To Say" at bounding box center [838, 209] width 283 height 25
select select "[DEMOGRAPHIC_DATA]"
click at [697, 197] on select "Select [DEMOGRAPHIC_DATA] [DEMOGRAPHIC_DATA] Other Prefer Not To Say" at bounding box center [838, 209] width 283 height 25
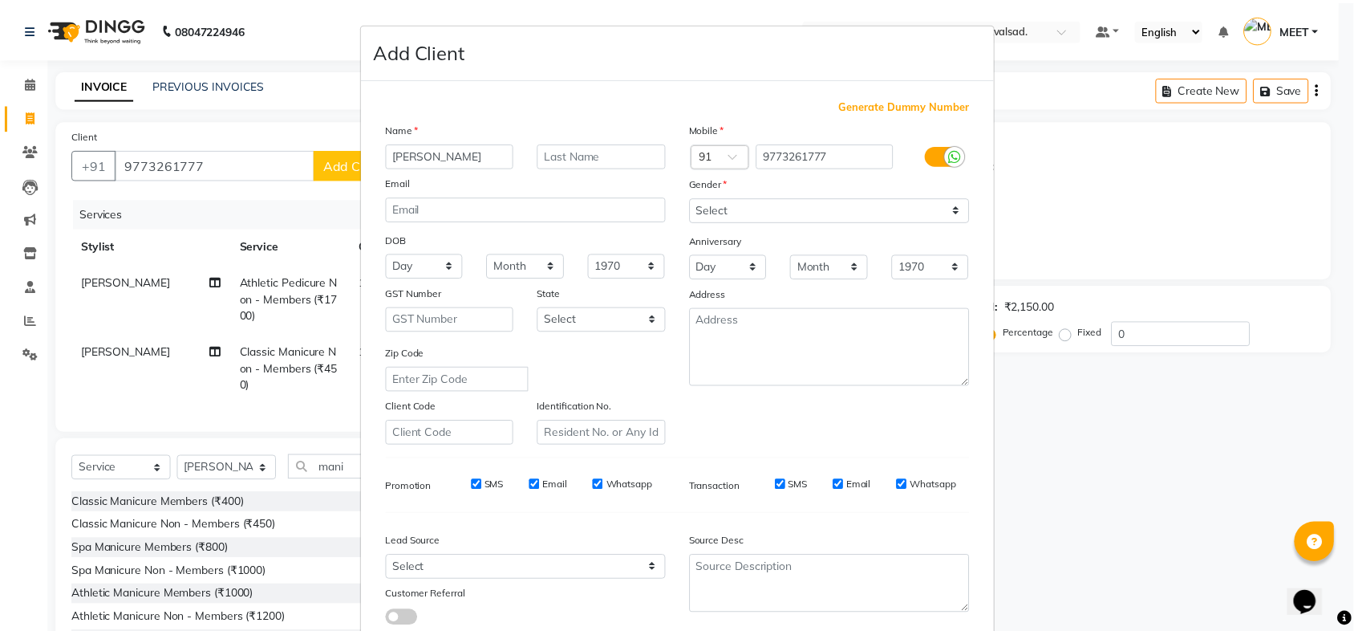
scroll to position [100, 0]
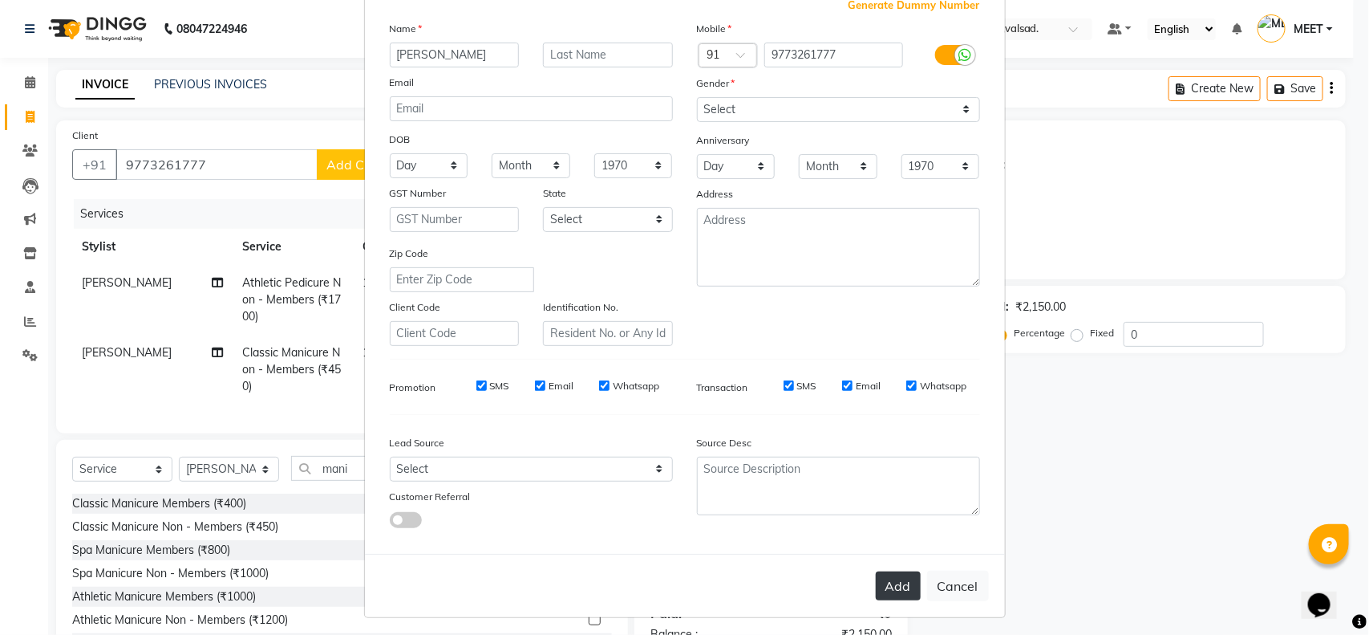
click at [905, 571] on button "Add" at bounding box center [898, 585] width 45 height 29
select select
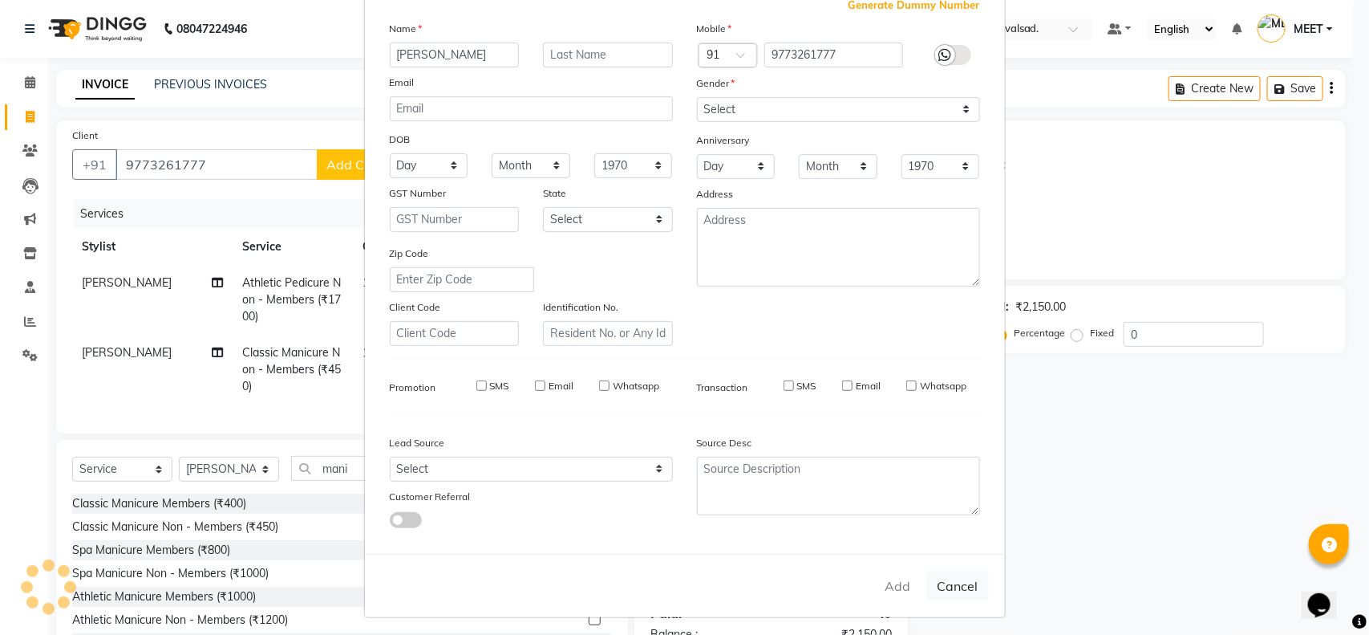
select select
checkbox input "false"
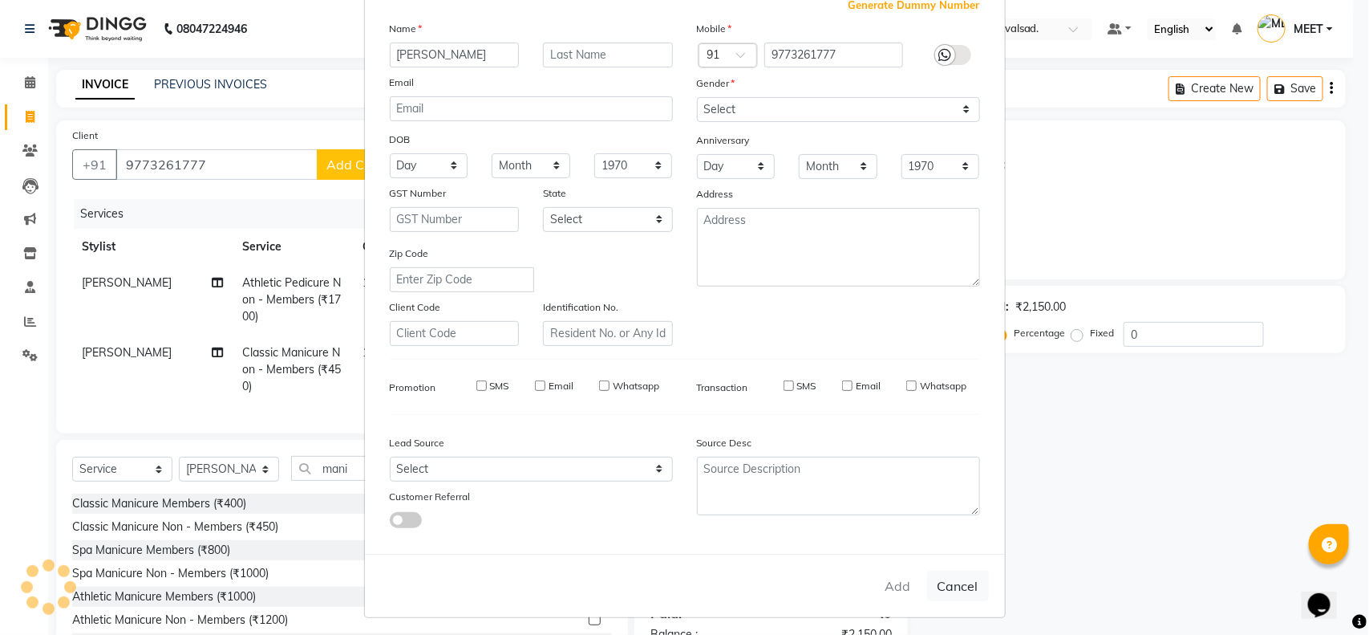
checkbox input "false"
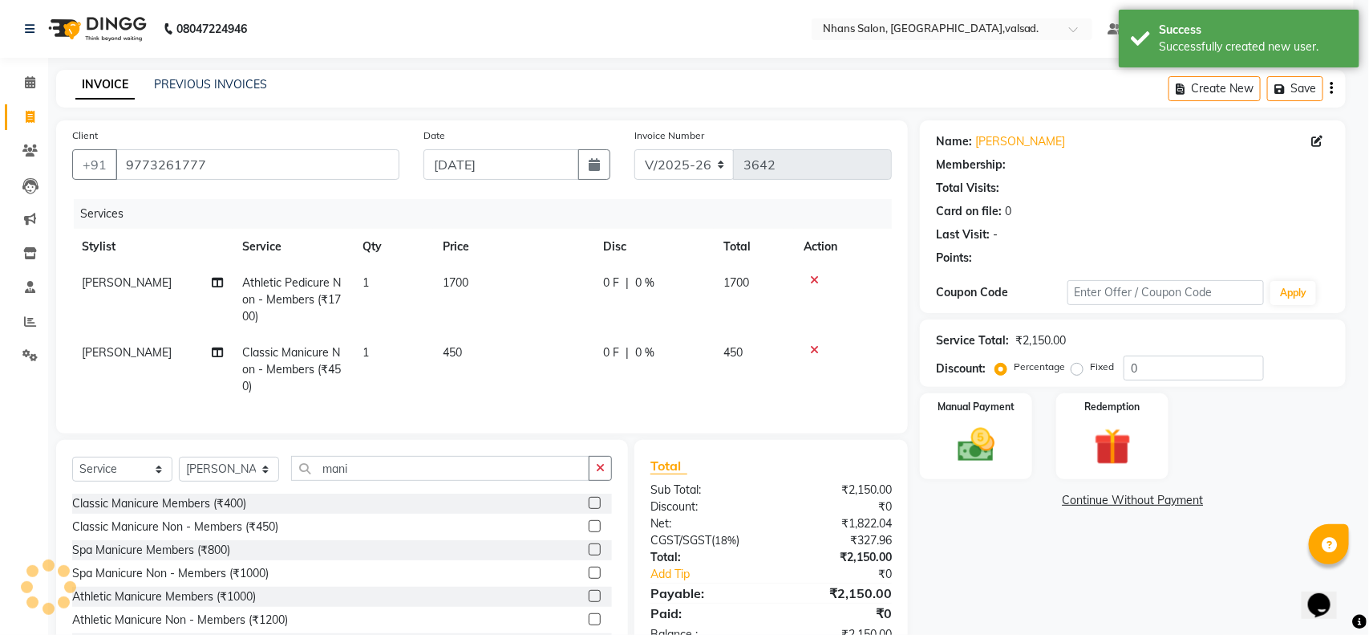
select select "1: Object"
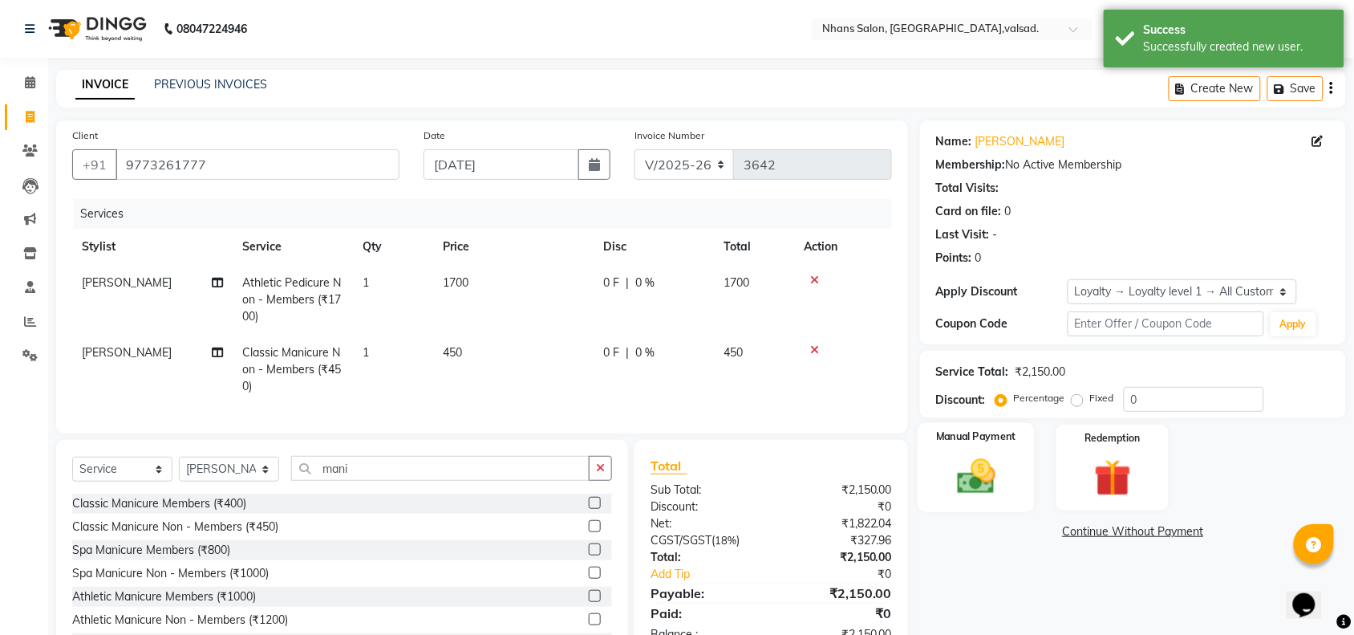
click at [964, 465] on img at bounding box center [976, 476] width 63 height 44
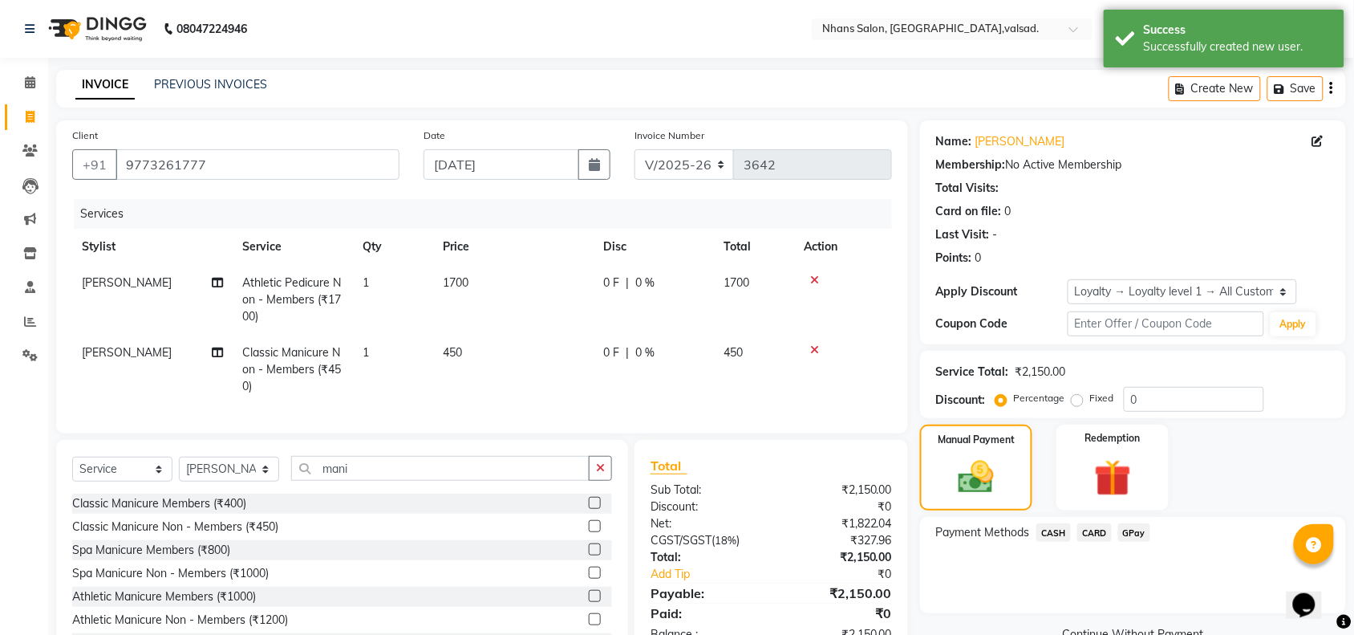
click at [1129, 534] on span "GPay" at bounding box center [1134, 532] width 33 height 18
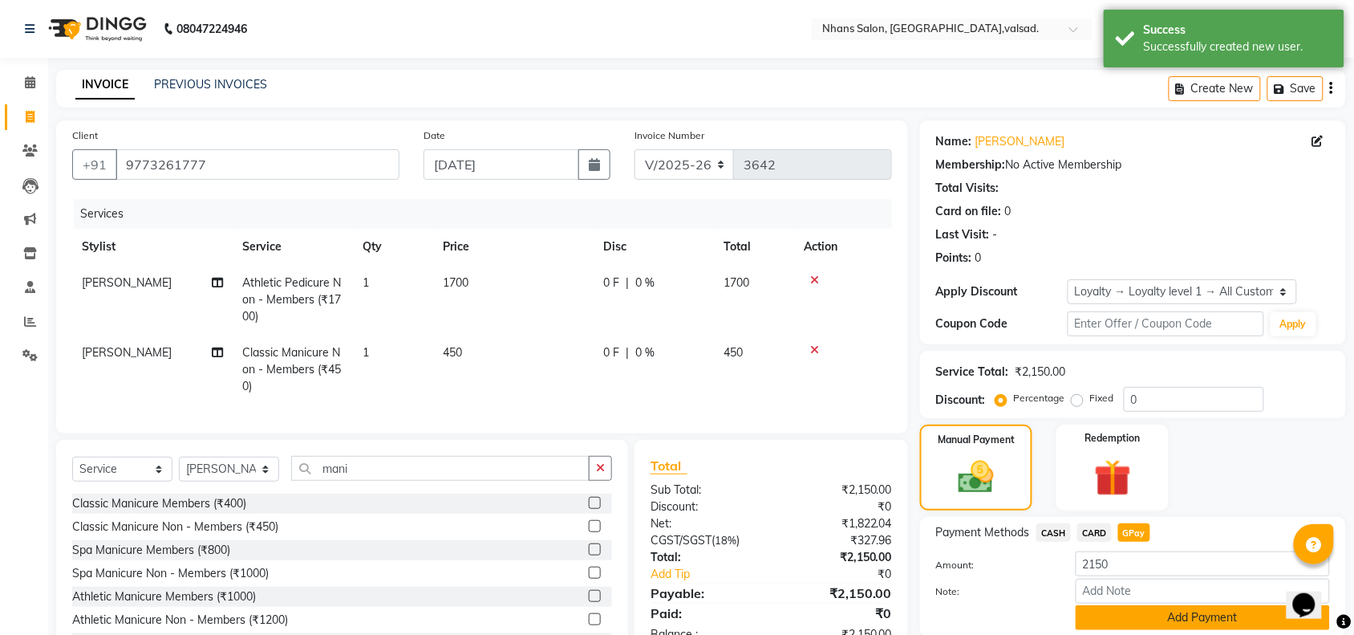
click at [1176, 611] on button "Add Payment" at bounding box center [1203, 617] width 254 height 25
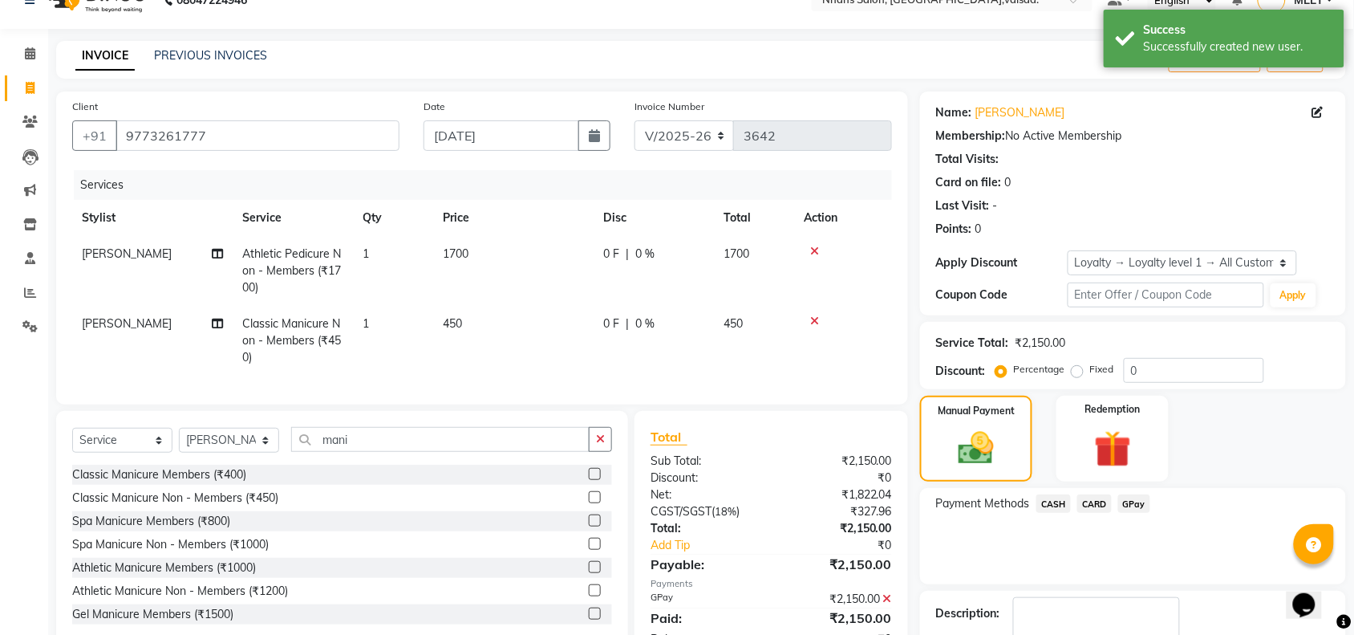
scroll to position [175, 0]
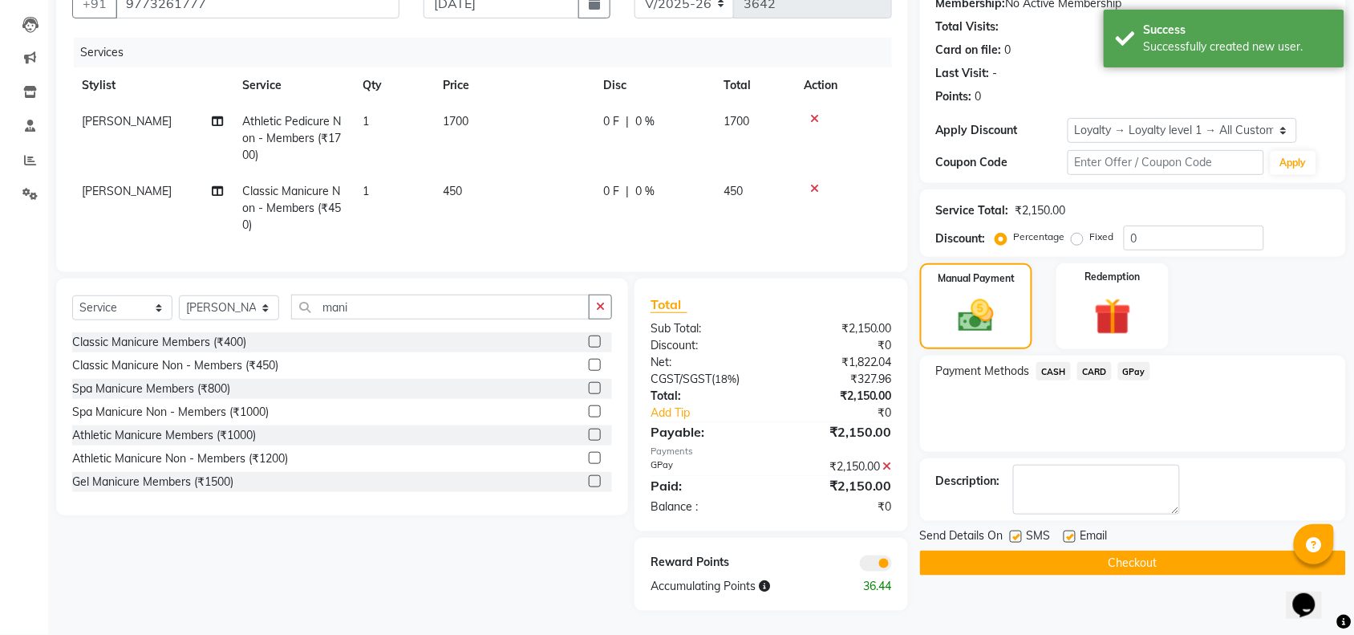
click at [1182, 554] on button "Checkout" at bounding box center [1133, 562] width 426 height 25
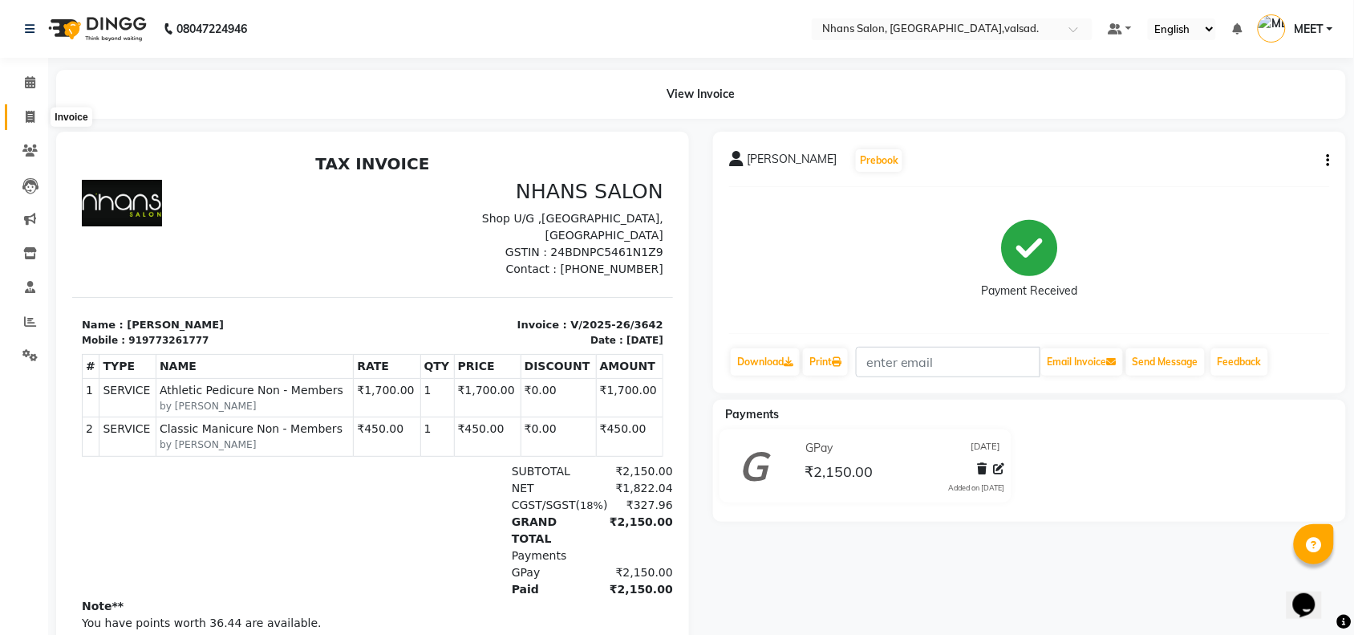
click at [30, 117] on icon at bounding box center [30, 117] width 9 height 12
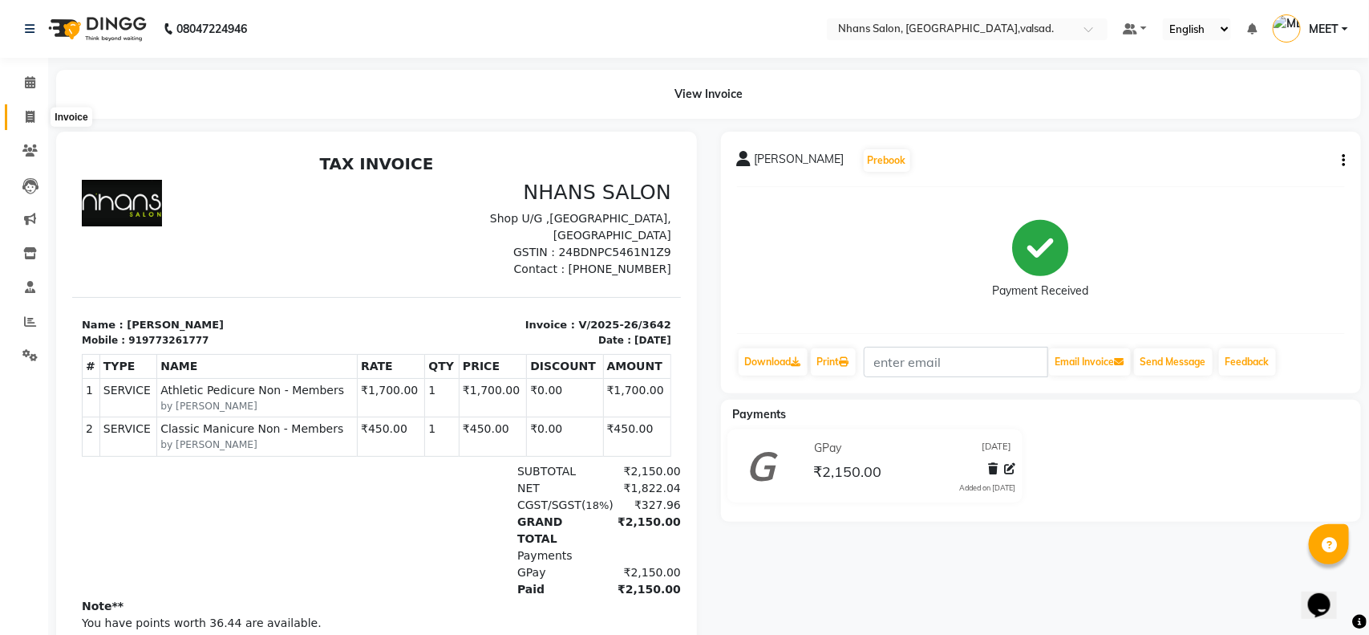
select select "service"
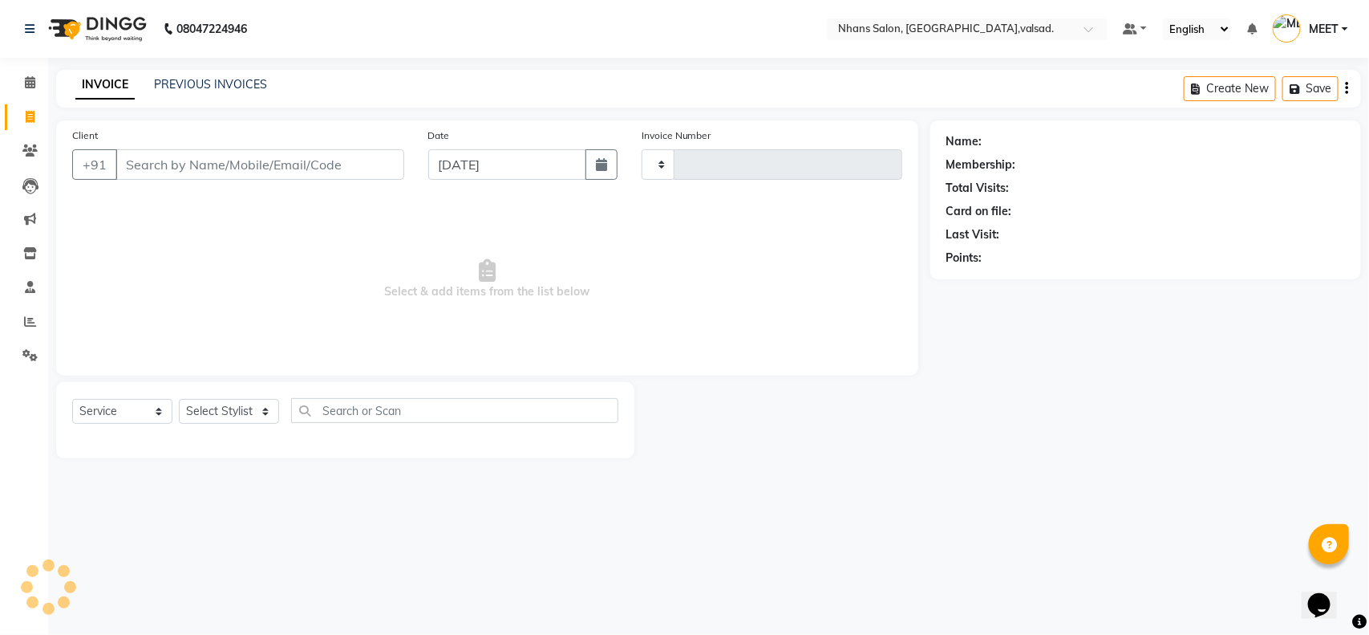
type input "3643"
select select "3706"
click at [178, 166] on input "Client" at bounding box center [260, 164] width 289 height 30
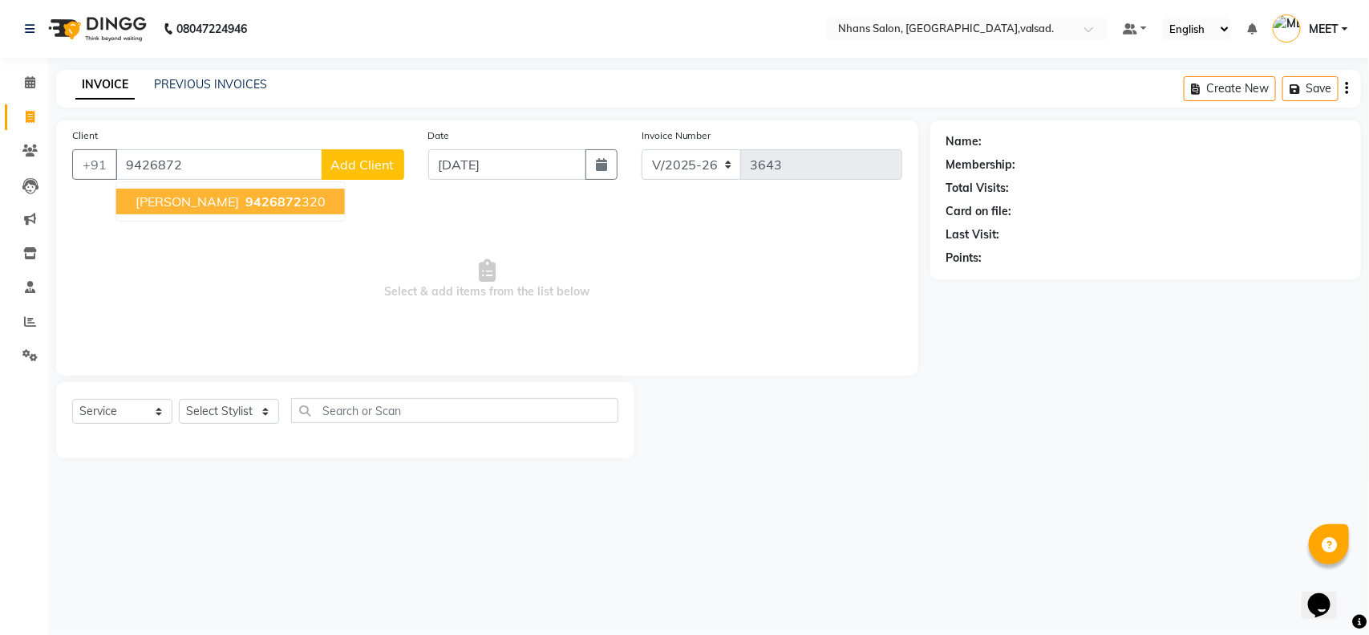
click at [245, 201] on span "9426872" at bounding box center [273, 201] width 56 height 16
type input "9426872320"
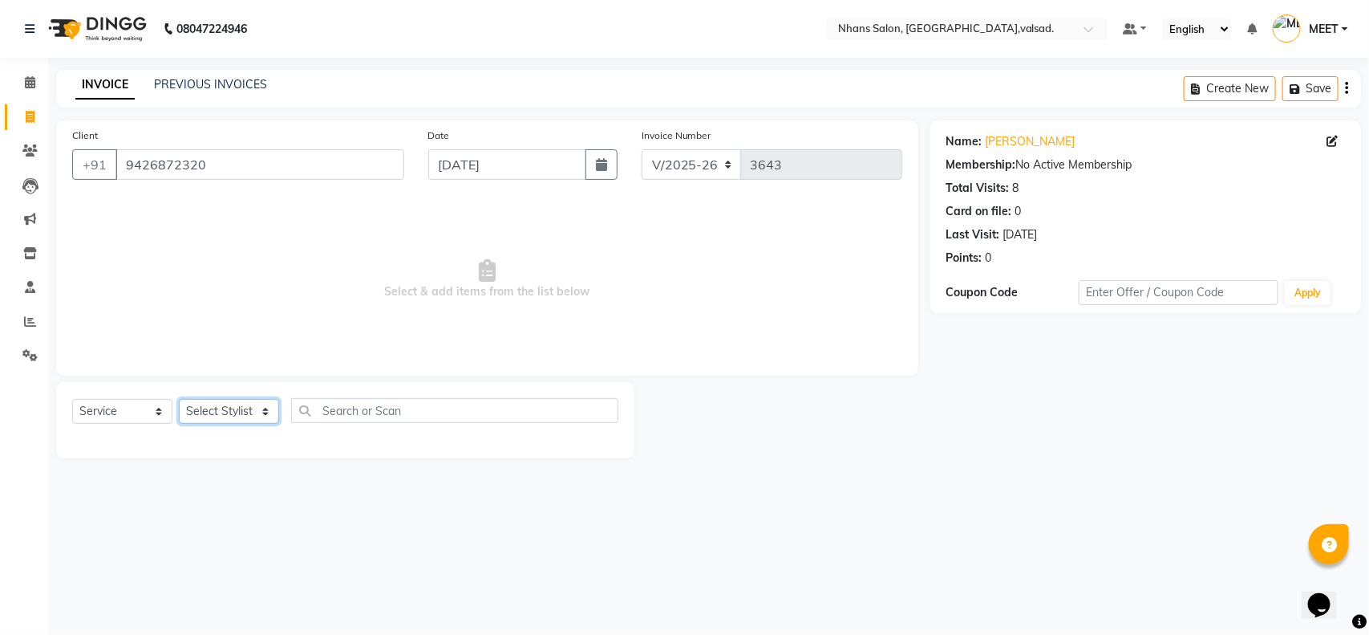
click at [229, 411] on select "Select Stylist [PERSON_NAME] DIVYA [PERSON_NAME] [PERSON_NAME] MEET OWAIS PALAK…" at bounding box center [229, 411] width 100 height 25
select select "20135"
click at [179, 399] on select "Select Stylist [PERSON_NAME] DIVYA [PERSON_NAME] [PERSON_NAME] MEET OWAIS PALAK…" at bounding box center [229, 411] width 100 height 25
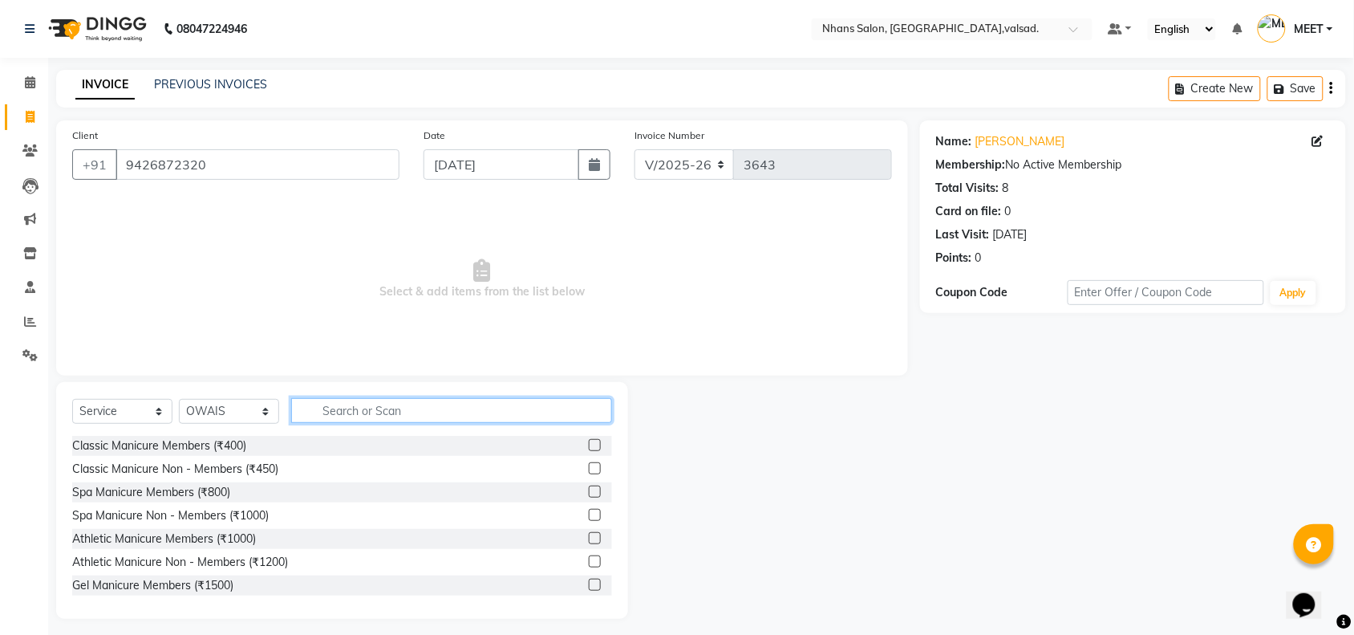
click at [387, 413] on input "text" at bounding box center [451, 410] width 321 height 25
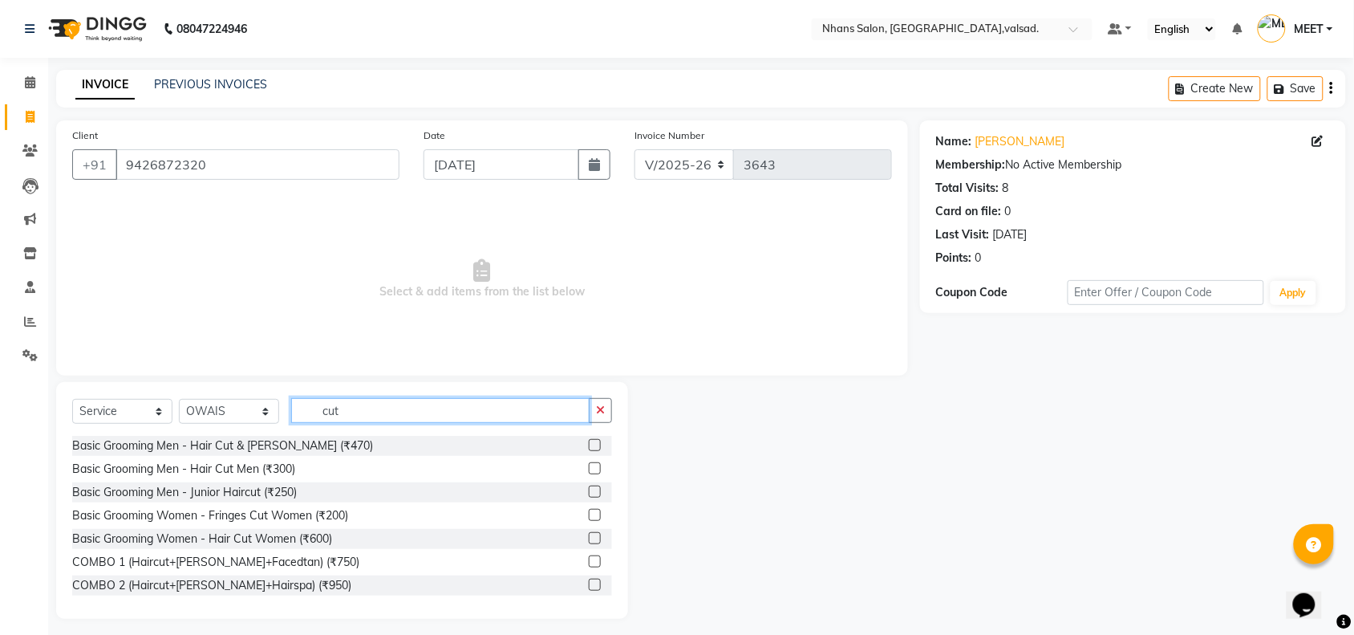
type input "cut"
click at [589, 468] on label at bounding box center [595, 468] width 12 height 12
click at [589, 468] on input "checkbox" at bounding box center [594, 469] width 10 height 10
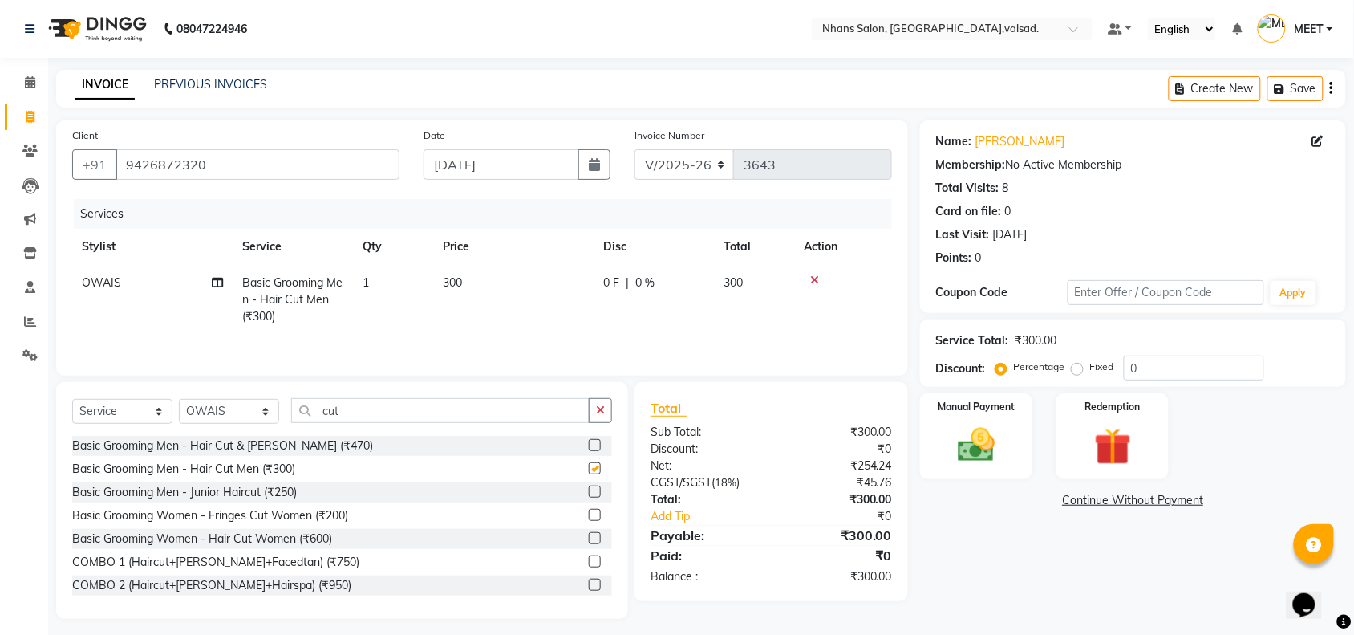
checkbox input "false"
click at [976, 433] on img at bounding box center [976, 445] width 63 height 44
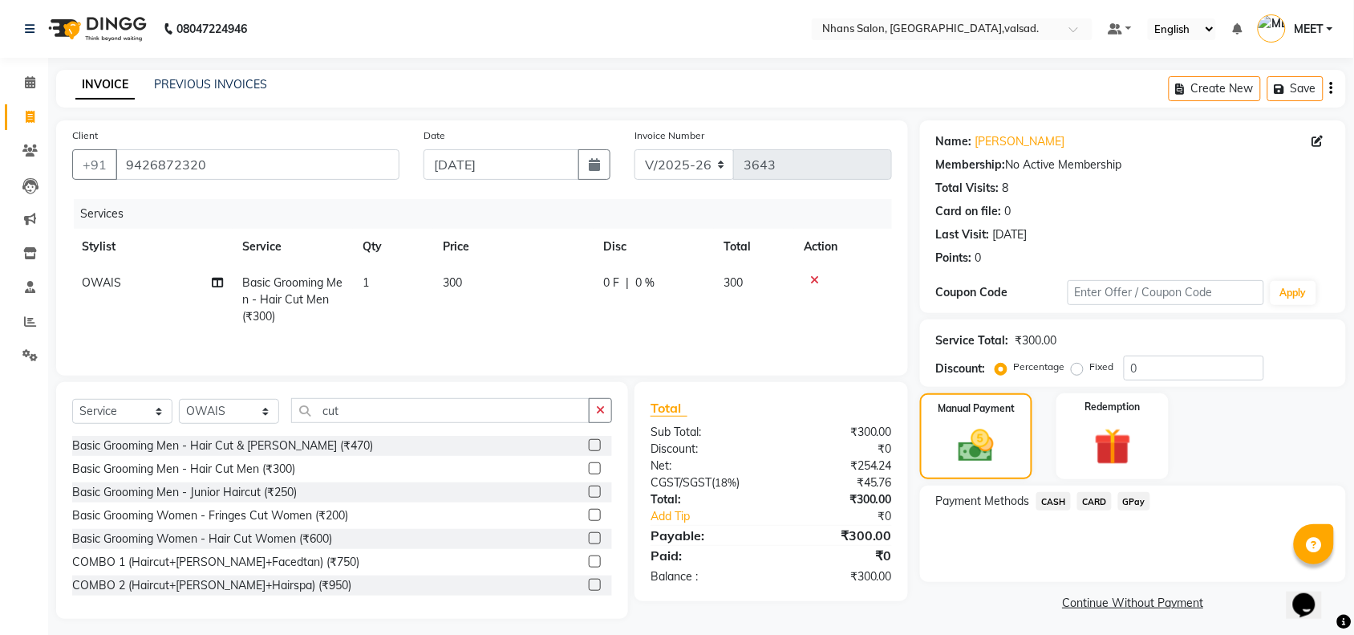
click at [1130, 501] on span "GPay" at bounding box center [1134, 501] width 33 height 18
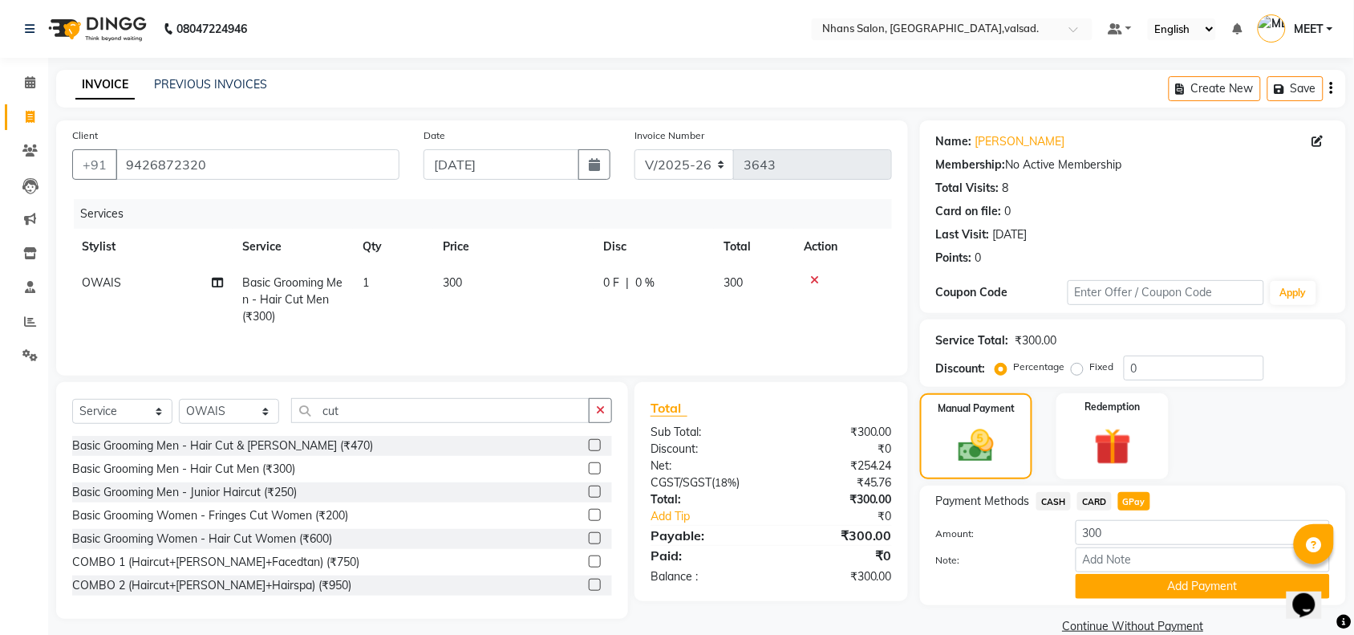
scroll to position [26, 0]
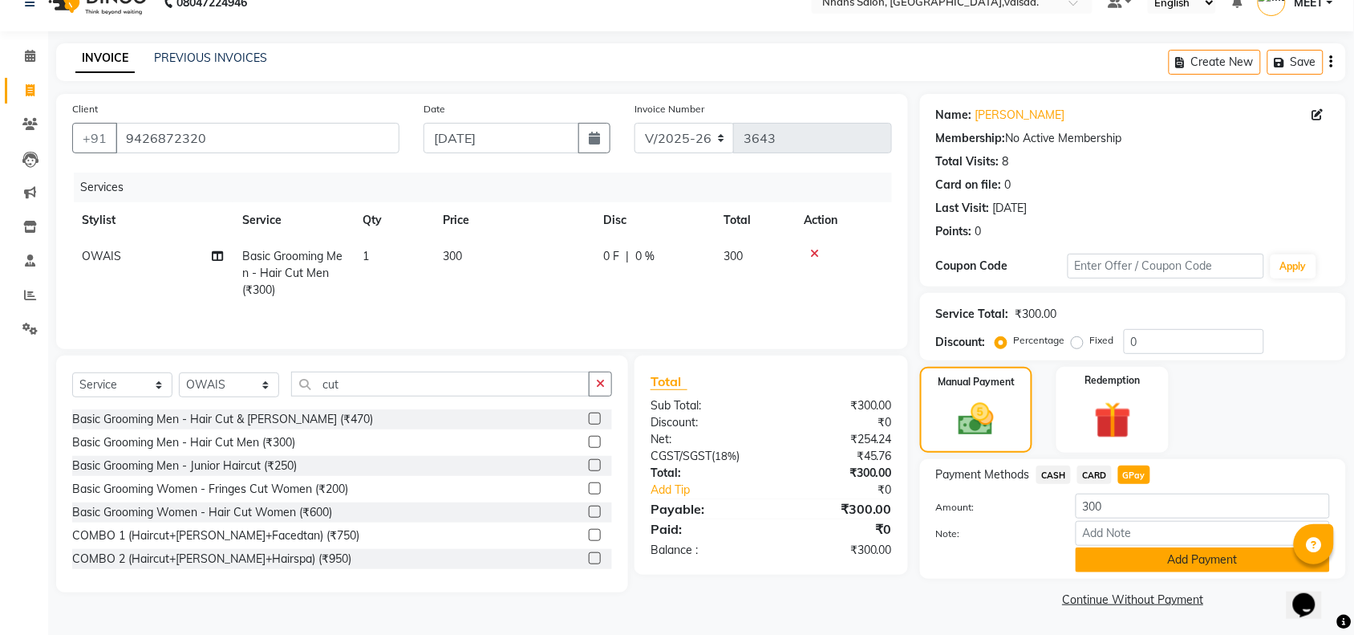
click at [1139, 556] on button "Add Payment" at bounding box center [1203, 559] width 254 height 25
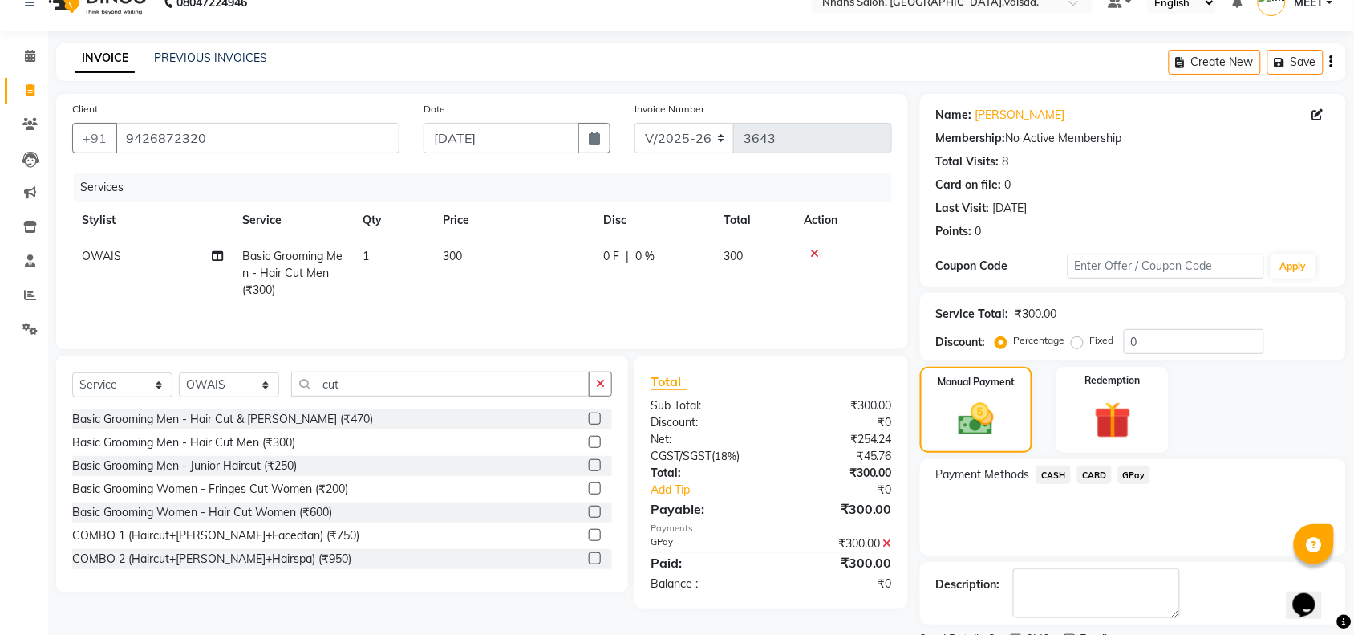
scroll to position [95, 0]
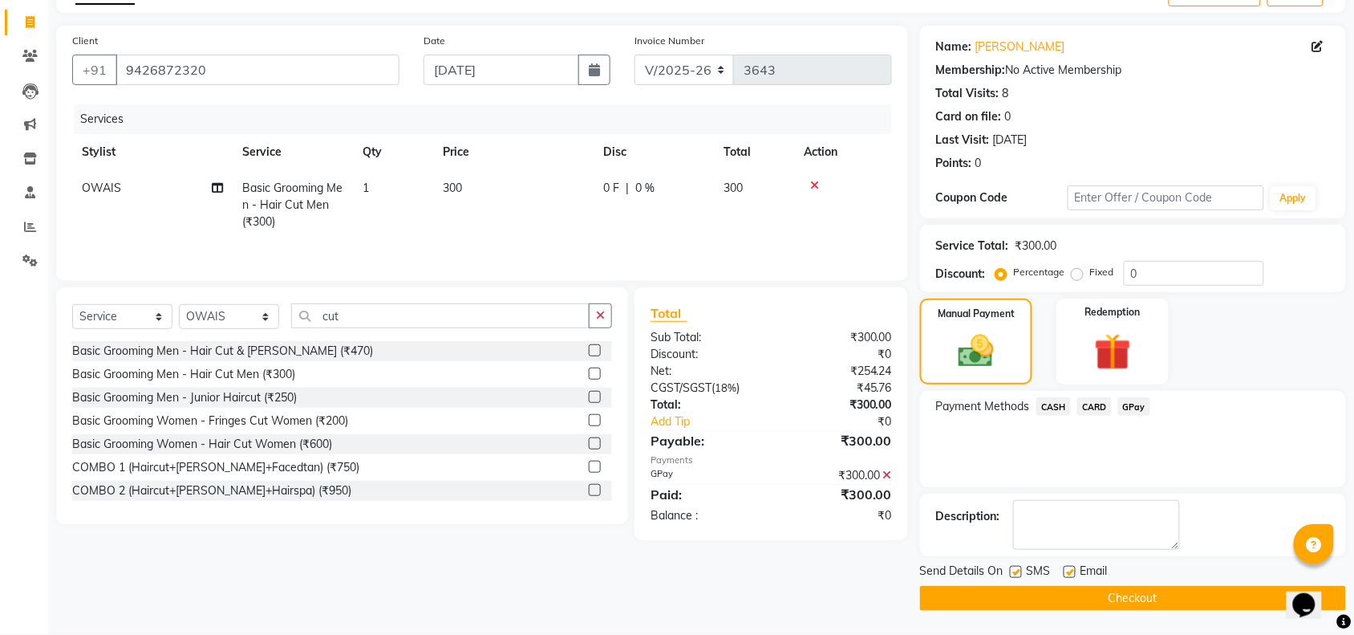
click at [1143, 600] on button "Checkout" at bounding box center [1133, 598] width 426 height 25
